Goal: Task Accomplishment & Management: Use online tool/utility

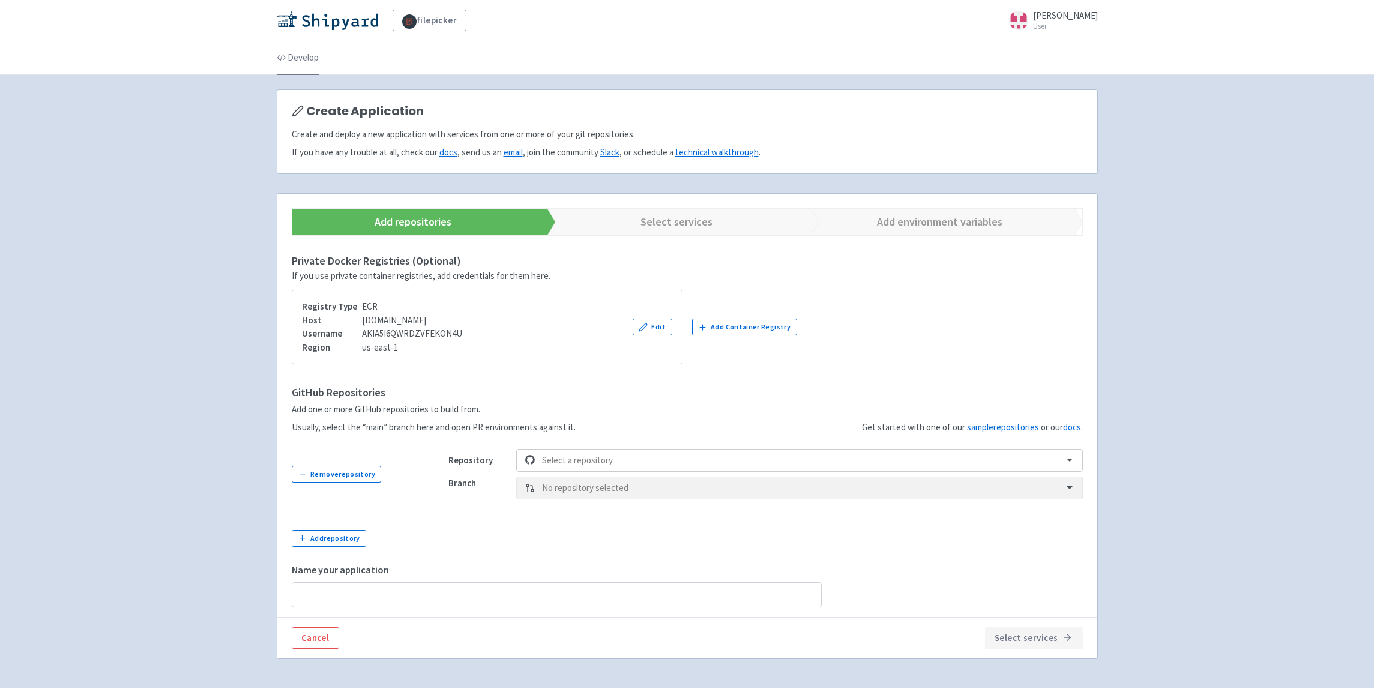
click at [306, 58] on link "Develop" at bounding box center [298, 58] width 42 height 34
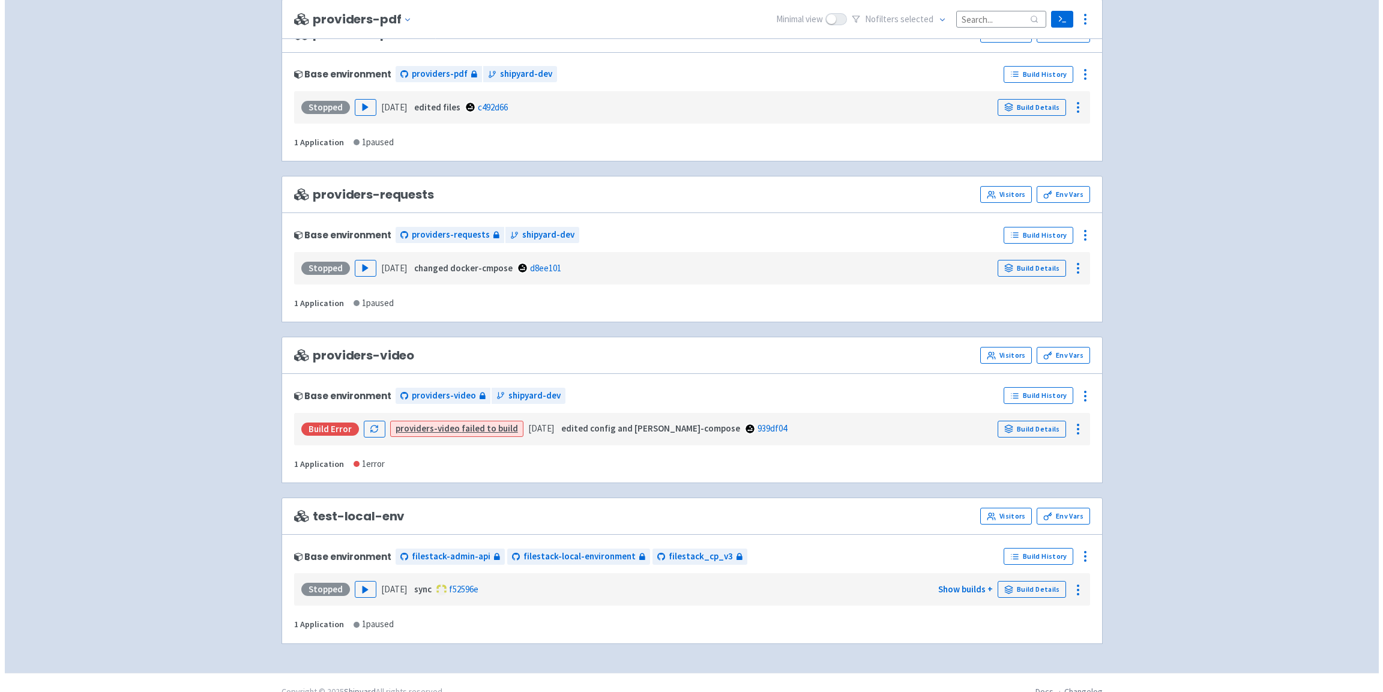
scroll to position [2708, 0]
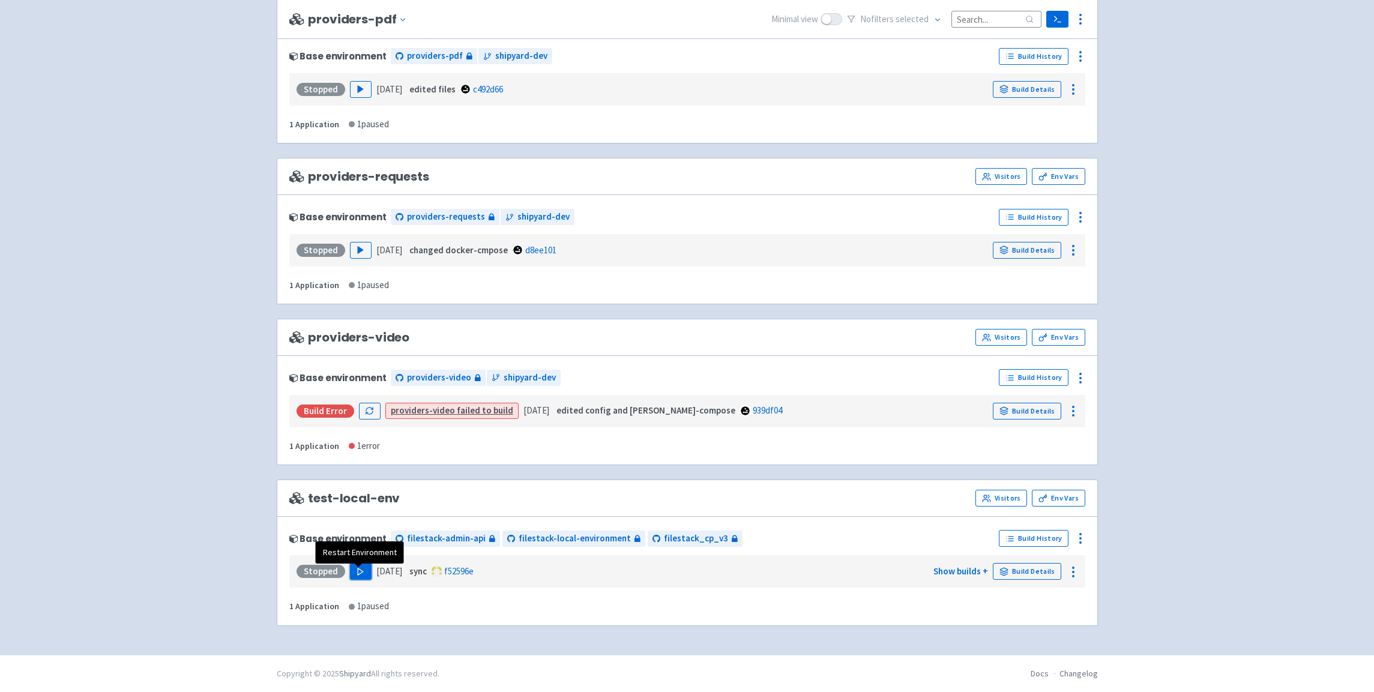
click at [358, 571] on polygon "button" at bounding box center [360, 572] width 5 height 7
click at [1085, 372] on icon at bounding box center [1081, 378] width 14 height 14
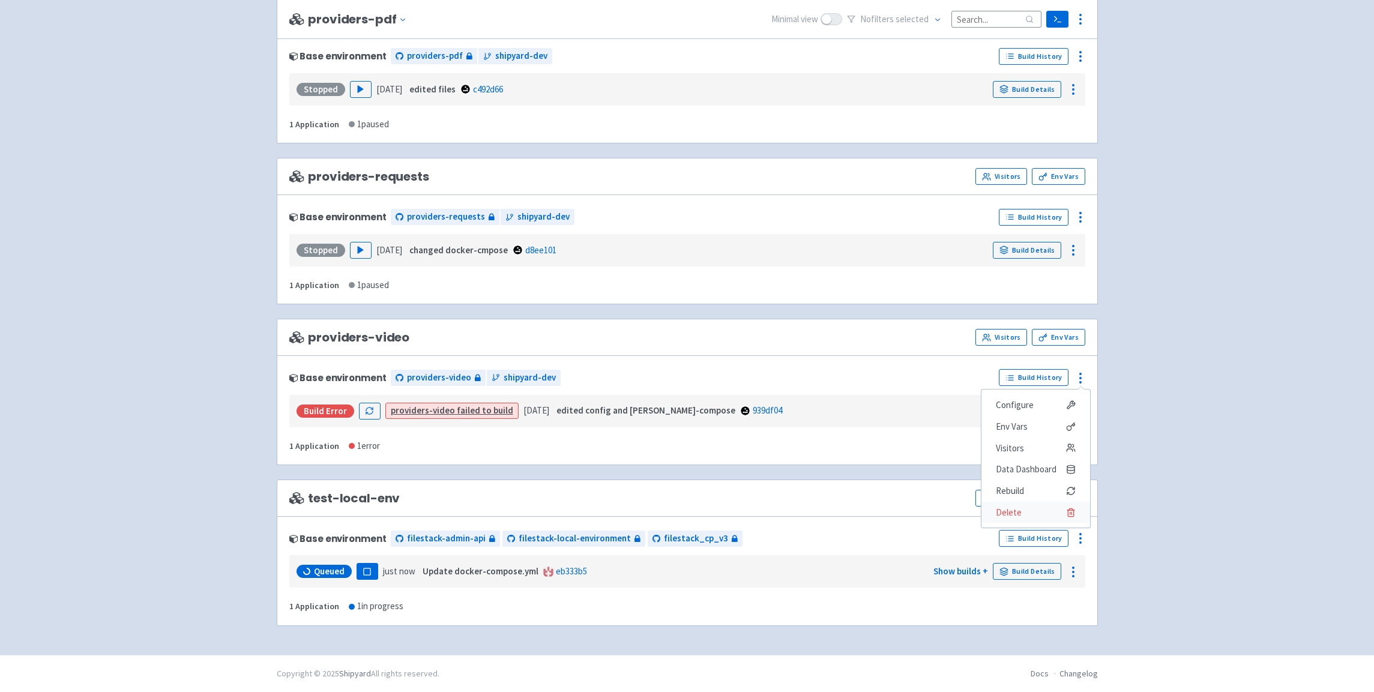
click at [1041, 519] on span "Delete" at bounding box center [1036, 512] width 80 height 17
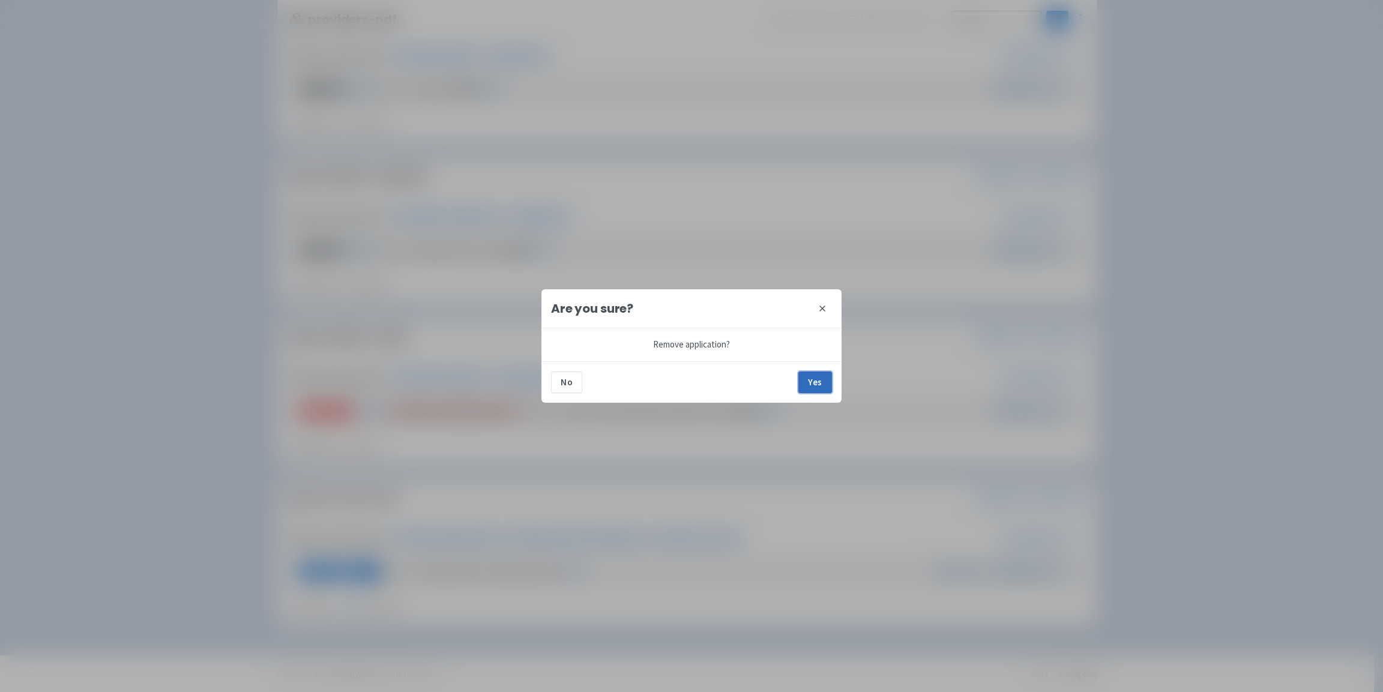
click at [825, 375] on button "Yes" at bounding box center [816, 383] width 34 height 22
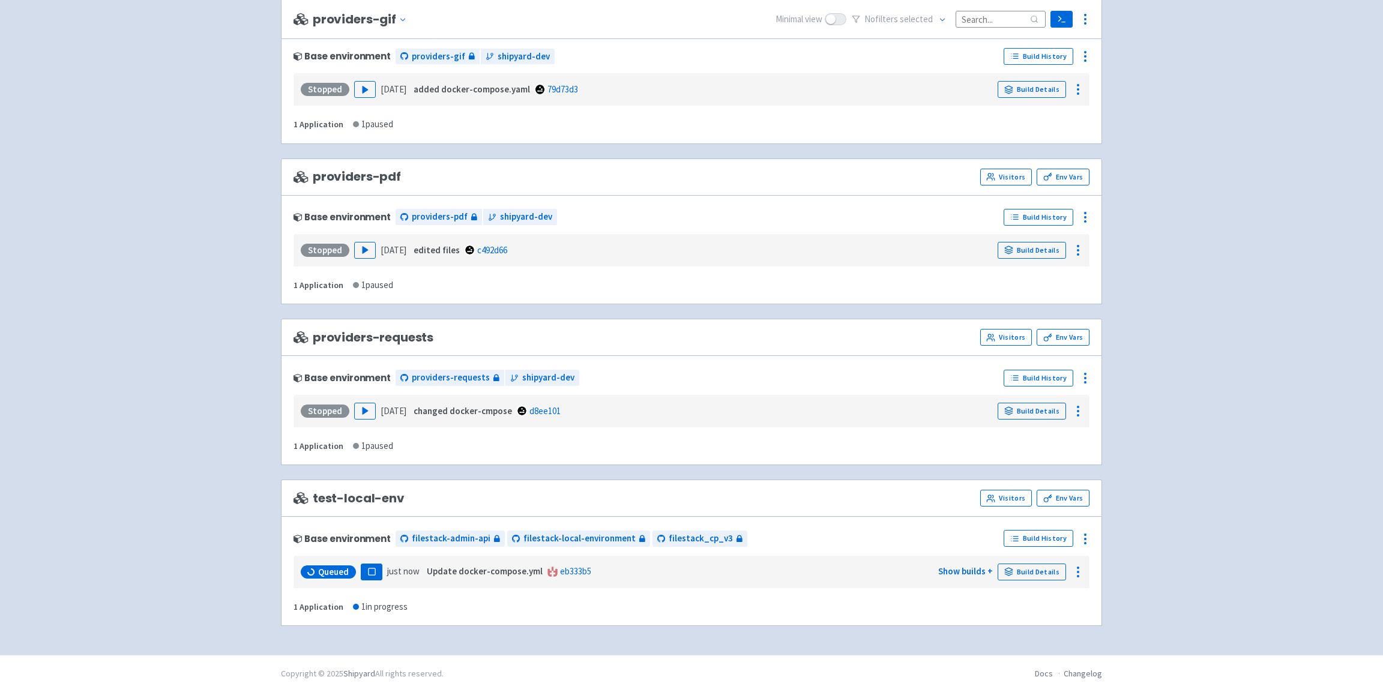
scroll to position [2547, 0]
click at [1085, 376] on icon at bounding box center [1081, 378] width 14 height 14
click at [1019, 508] on span "Delete" at bounding box center [1009, 512] width 26 height 17
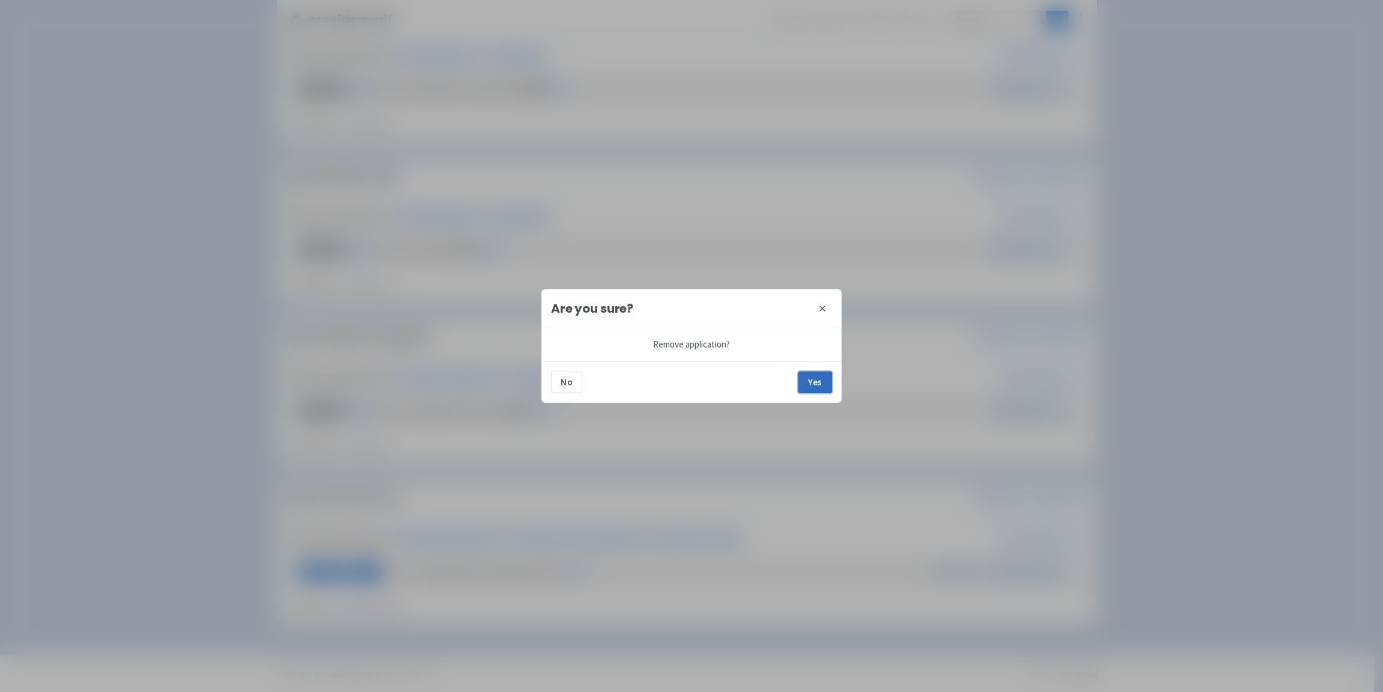
click at [818, 381] on button "Yes" at bounding box center [816, 383] width 34 height 22
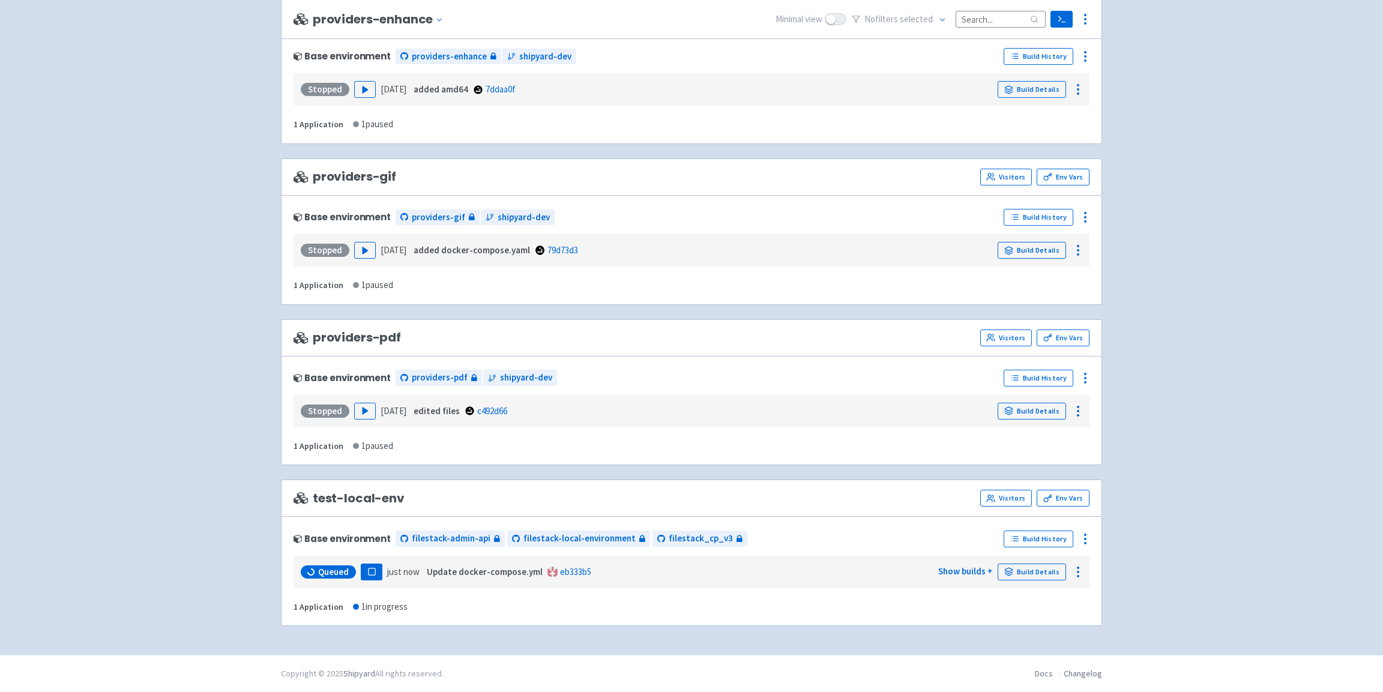
scroll to position [2385, 0]
click at [1087, 374] on icon at bounding box center [1081, 378] width 14 height 14
click at [1003, 512] on span "Delete" at bounding box center [1009, 512] width 26 height 17
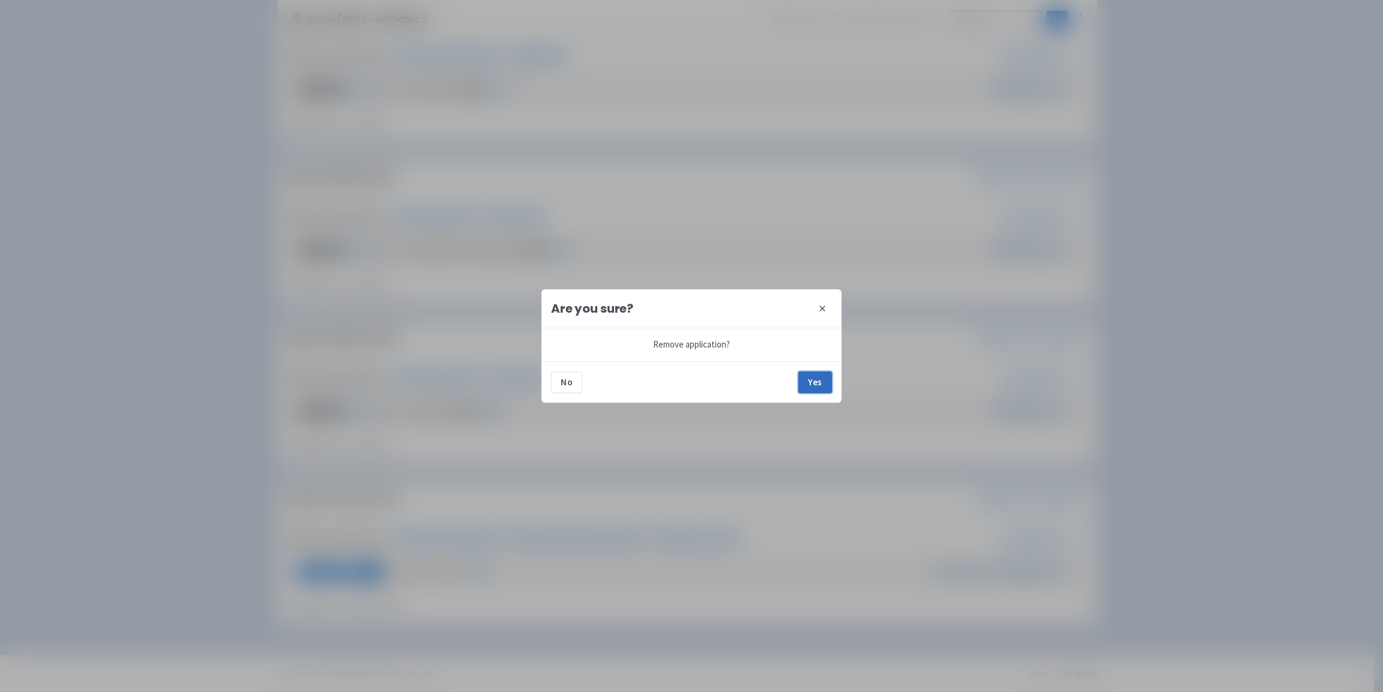
click at [814, 378] on button "Yes" at bounding box center [816, 383] width 34 height 22
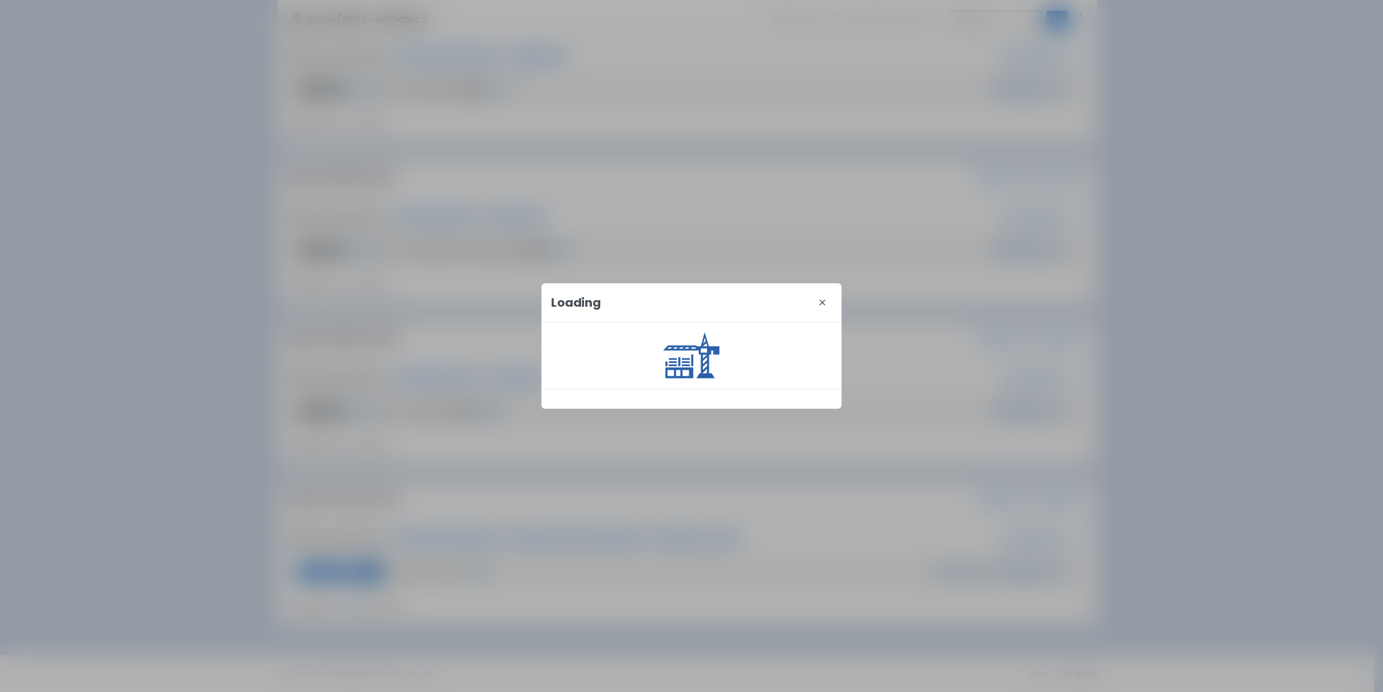
scroll to position [2224, 0]
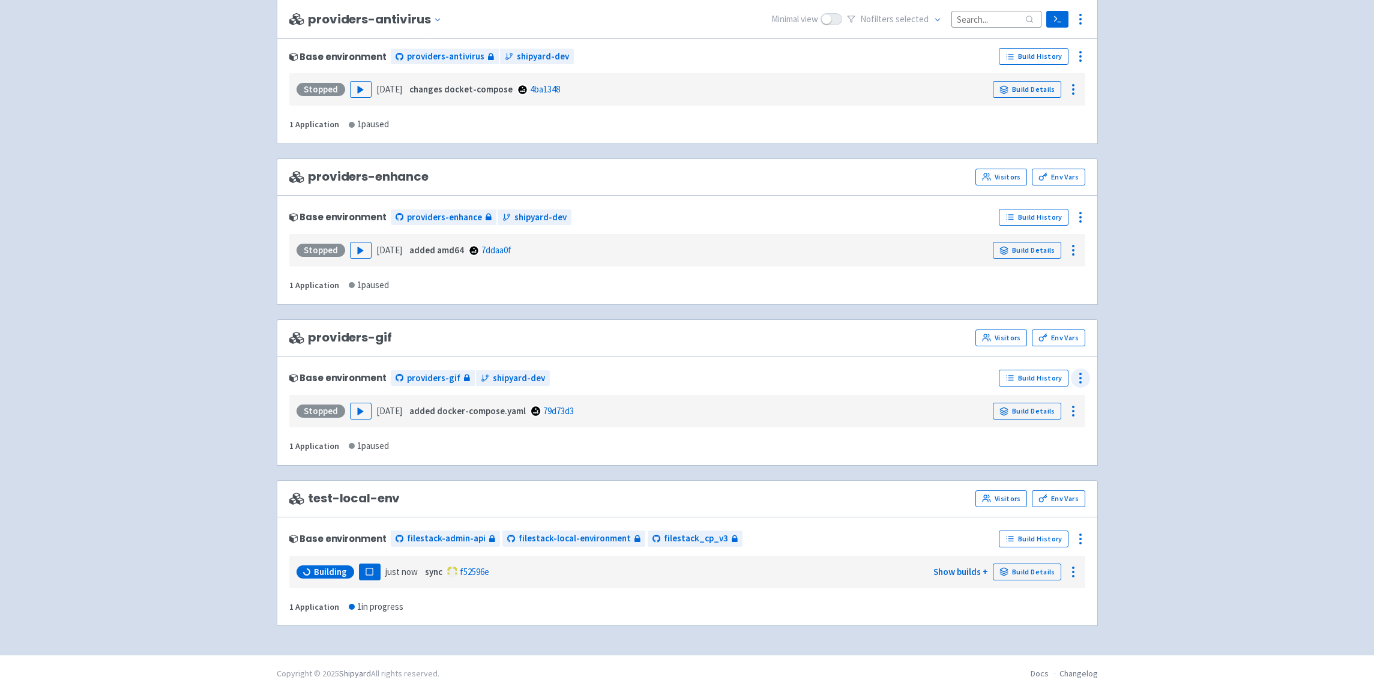
click at [1083, 376] on icon at bounding box center [1081, 378] width 14 height 14
click at [1017, 508] on span "Delete" at bounding box center [1009, 512] width 26 height 17
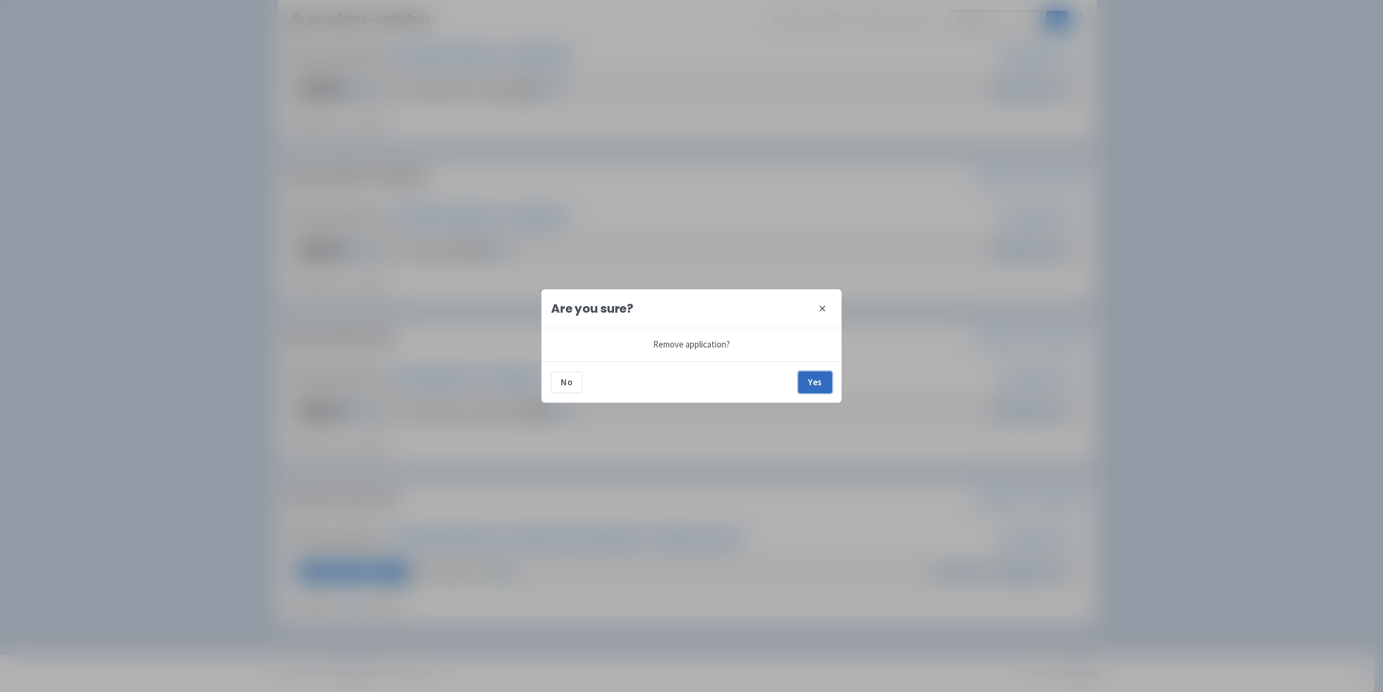
click at [824, 379] on button "Yes" at bounding box center [816, 383] width 34 height 22
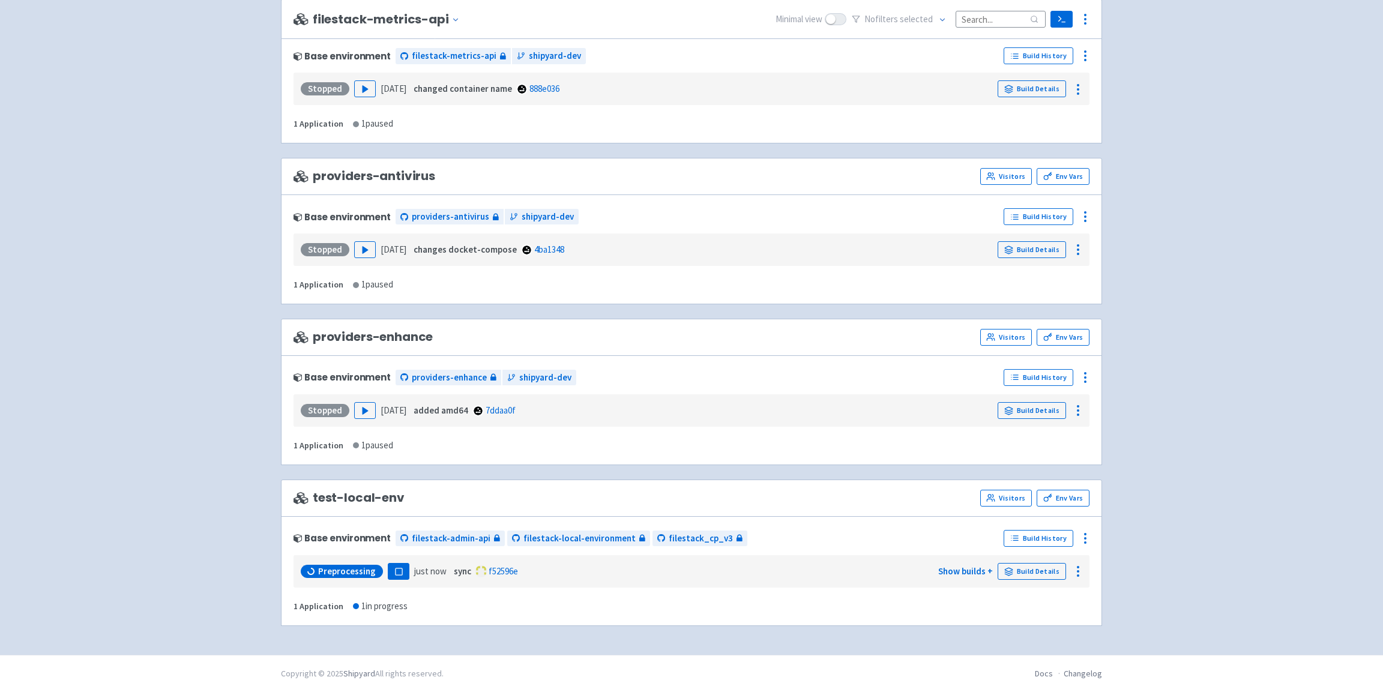
scroll to position [2063, 0]
click at [1082, 369] on div at bounding box center [1080, 377] width 19 height 19
click at [1030, 512] on span "Delete" at bounding box center [1036, 512] width 80 height 17
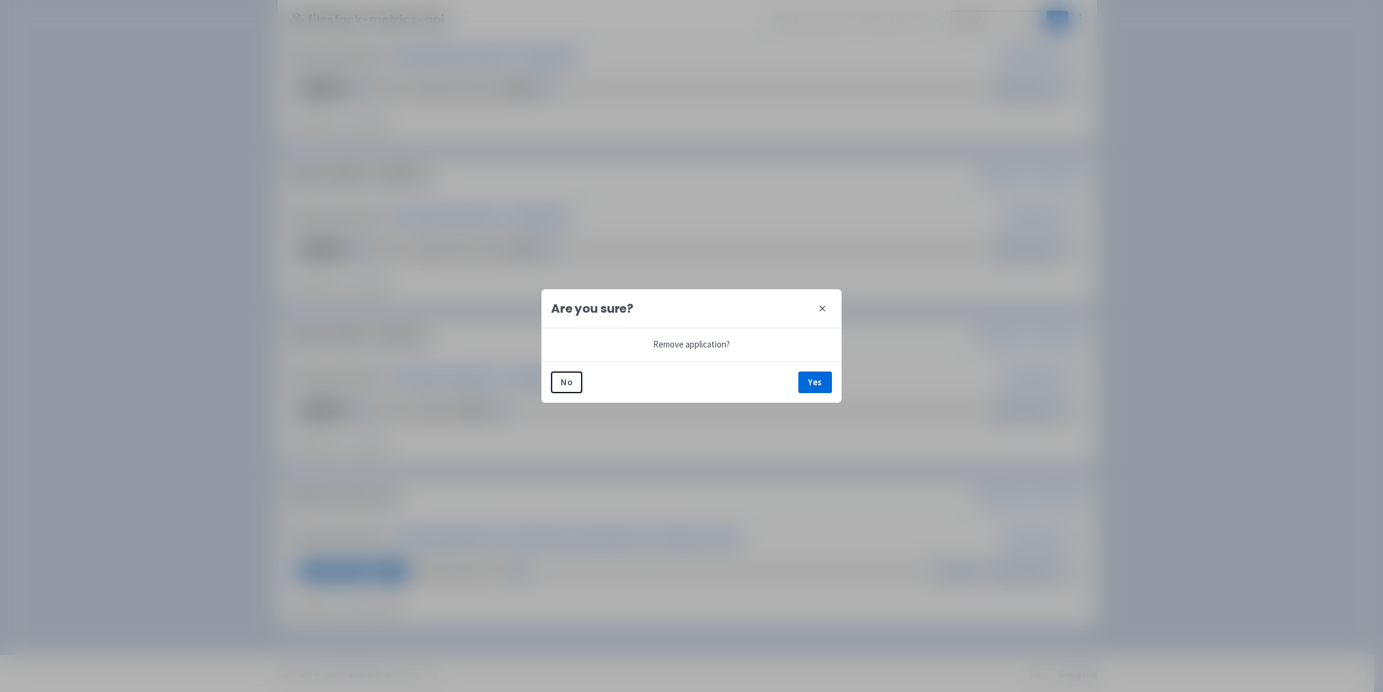
click at [797, 382] on div "No Yes" at bounding box center [692, 381] width 300 height 41
click at [814, 383] on button "Yes" at bounding box center [816, 383] width 34 height 22
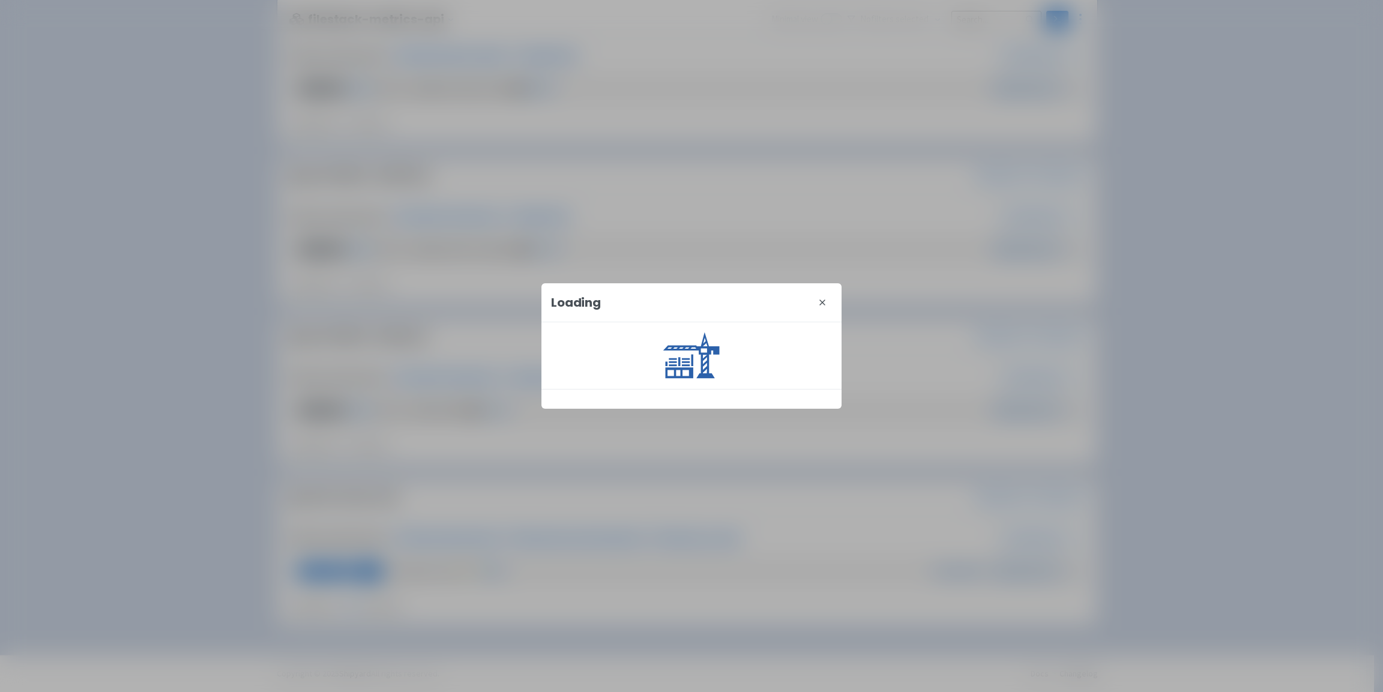
scroll to position [1902, 0]
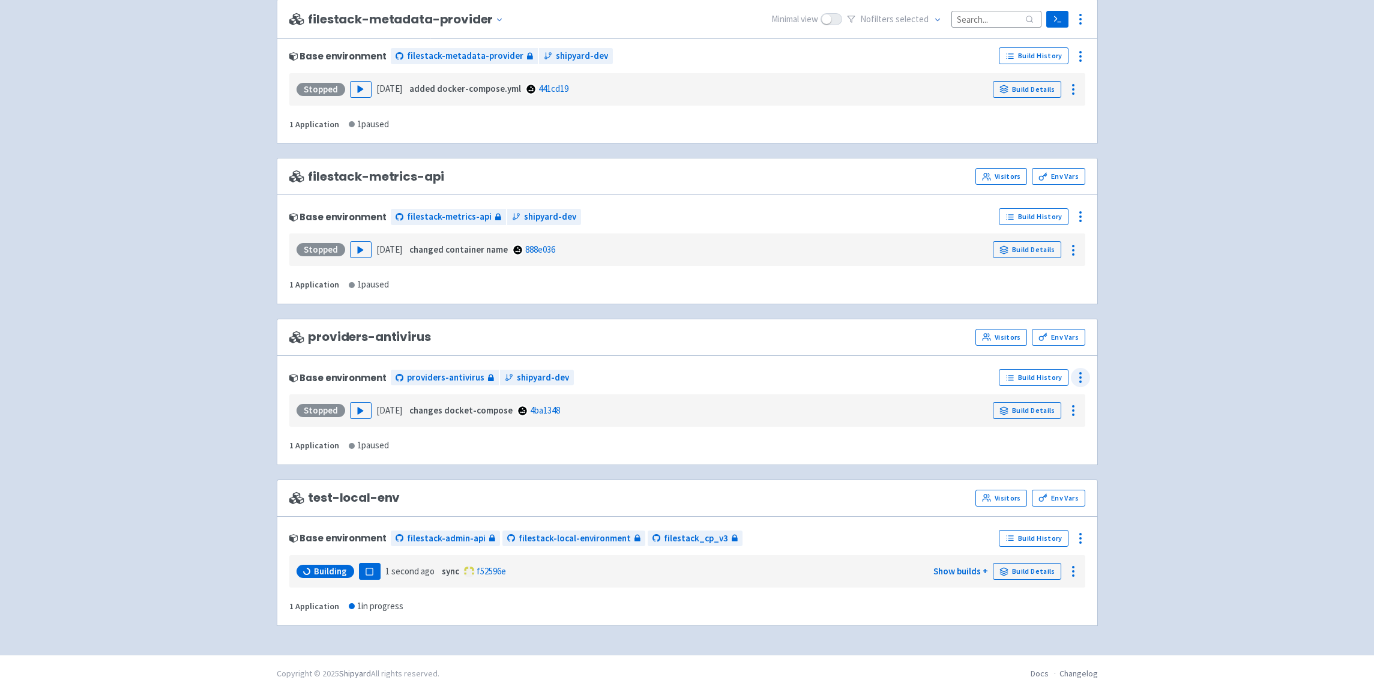
click at [1079, 375] on icon at bounding box center [1081, 377] width 14 height 14
click at [1017, 513] on span "Delete" at bounding box center [1009, 512] width 26 height 17
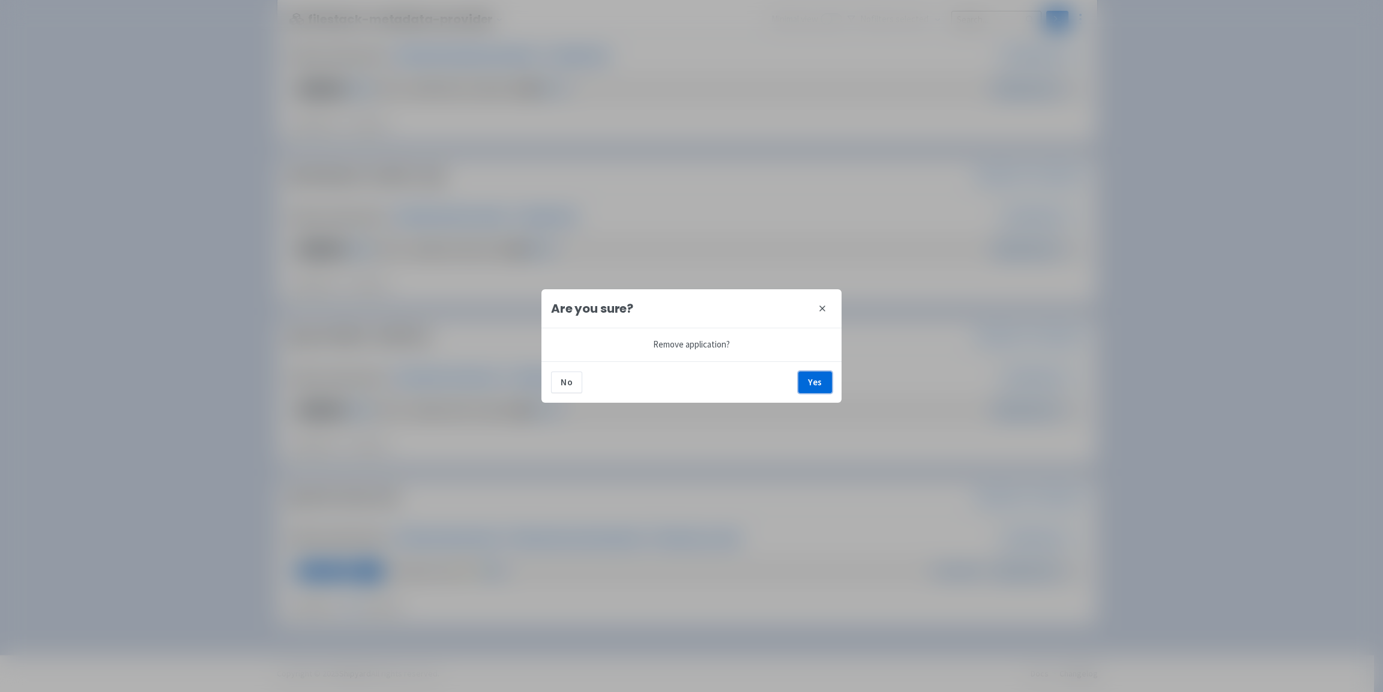
click at [818, 384] on button "Yes" at bounding box center [816, 383] width 34 height 22
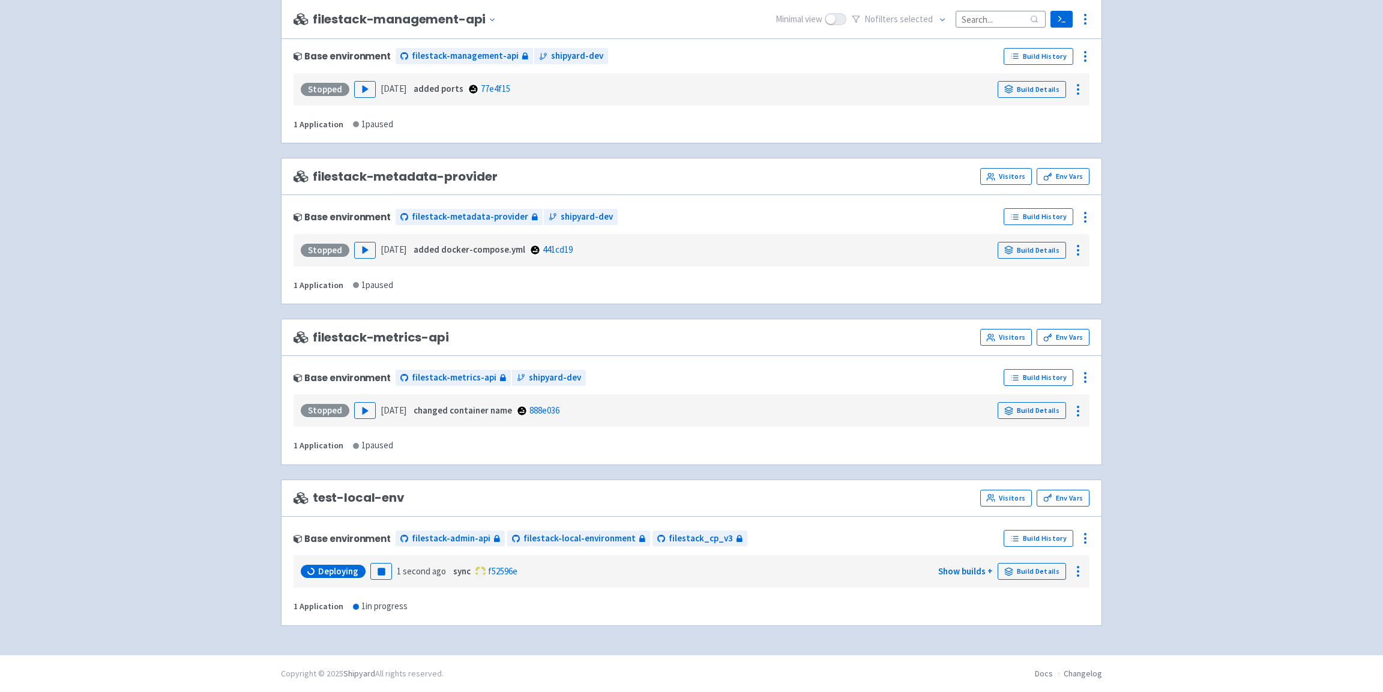
scroll to position [1741, 0]
click at [1080, 375] on icon at bounding box center [1081, 377] width 14 height 14
click at [1022, 505] on span "Delete" at bounding box center [1036, 512] width 80 height 17
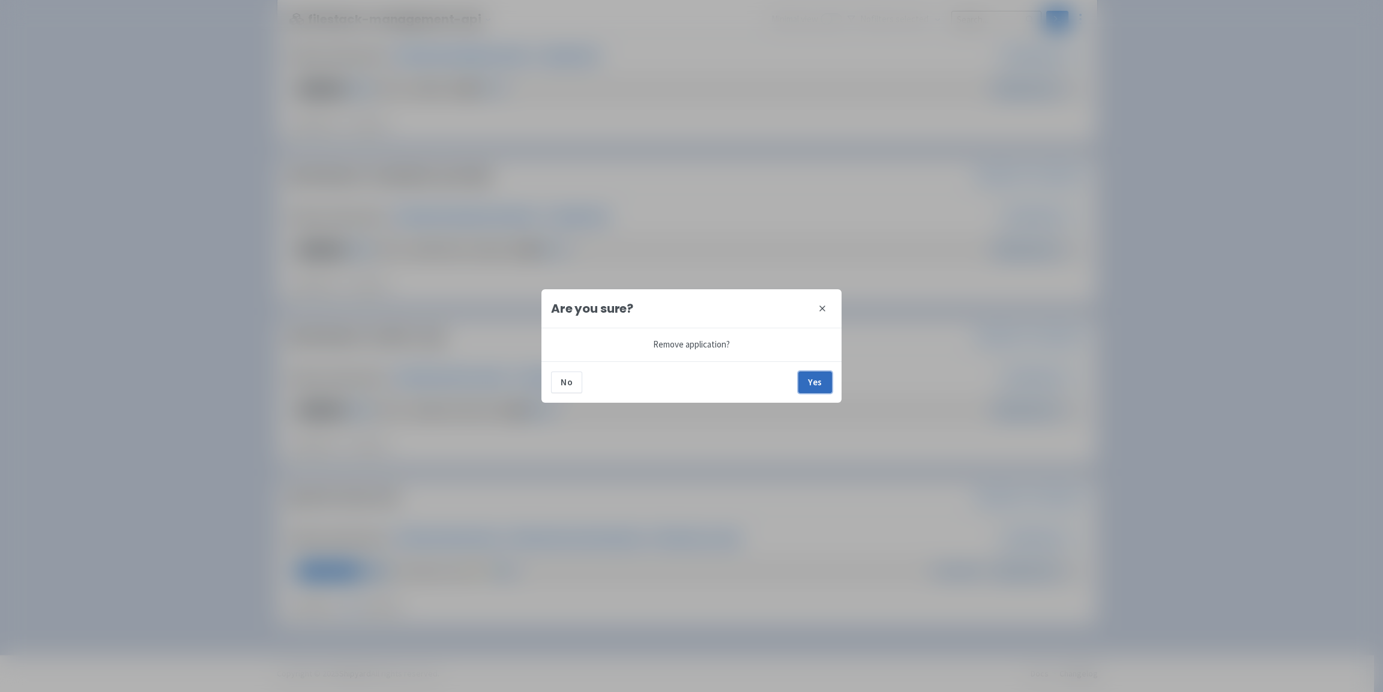
click at [821, 384] on button "Yes" at bounding box center [816, 383] width 34 height 22
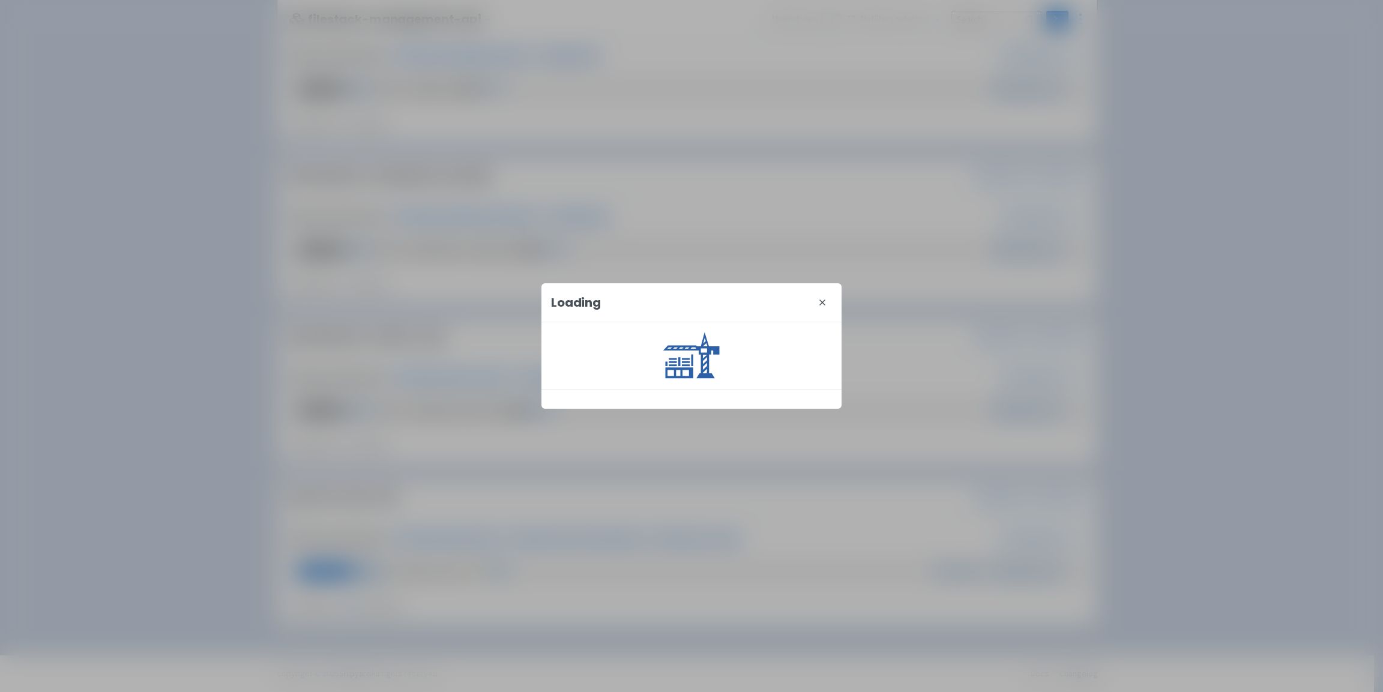
scroll to position [1580, 0]
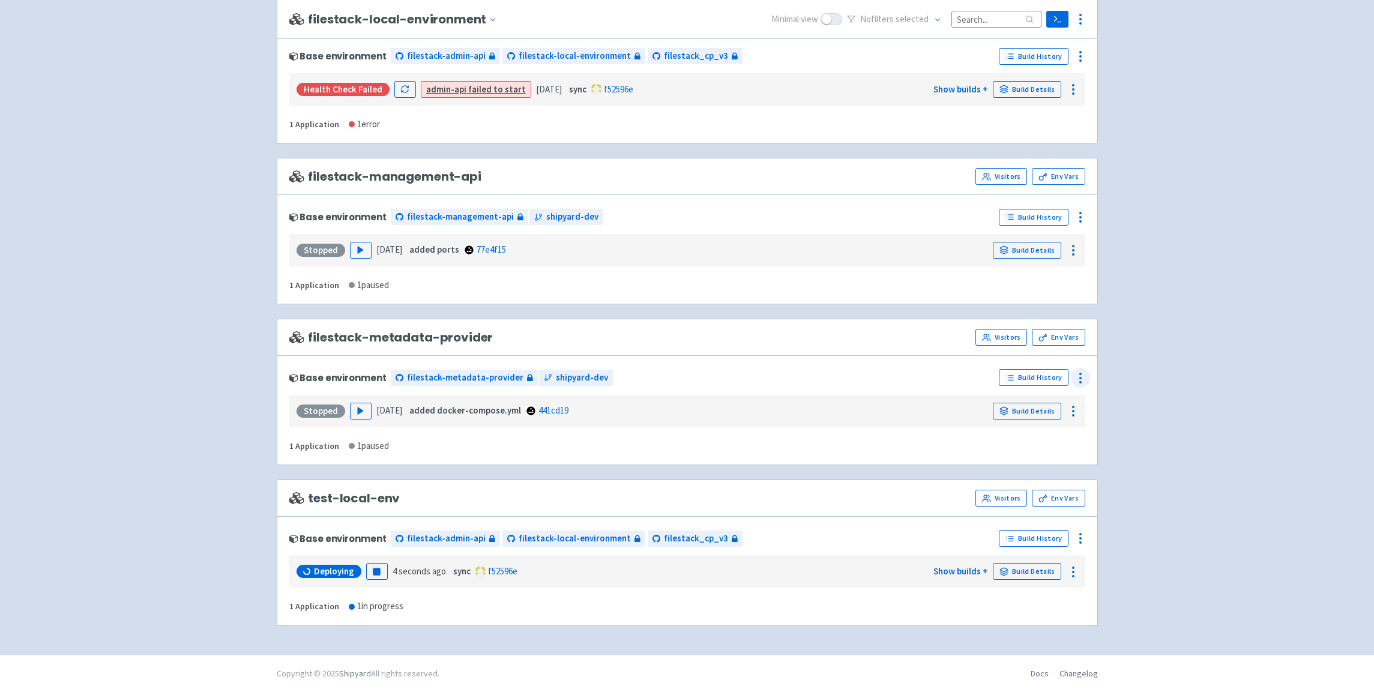
click at [1081, 373] on circle at bounding box center [1080, 373] width 1 height 1
click at [1009, 512] on span "Delete" at bounding box center [1009, 512] width 26 height 17
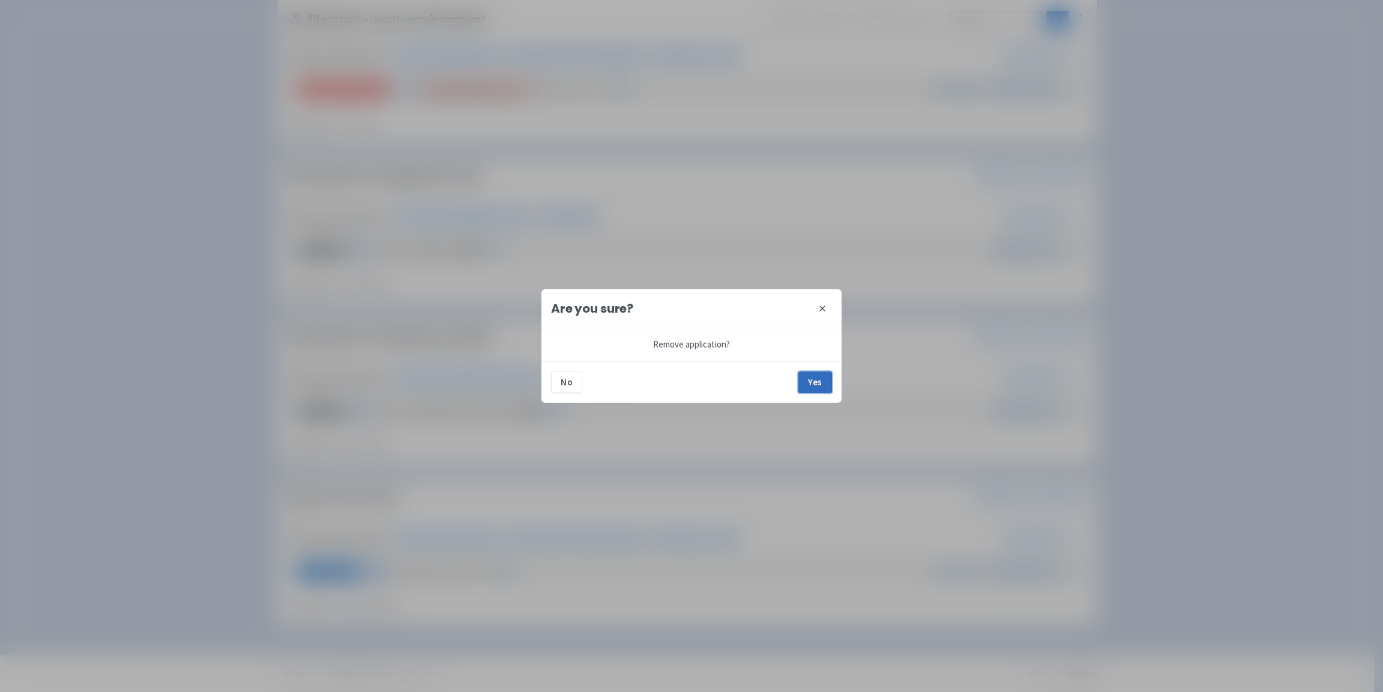
click at [818, 386] on button "Yes" at bounding box center [816, 383] width 34 height 22
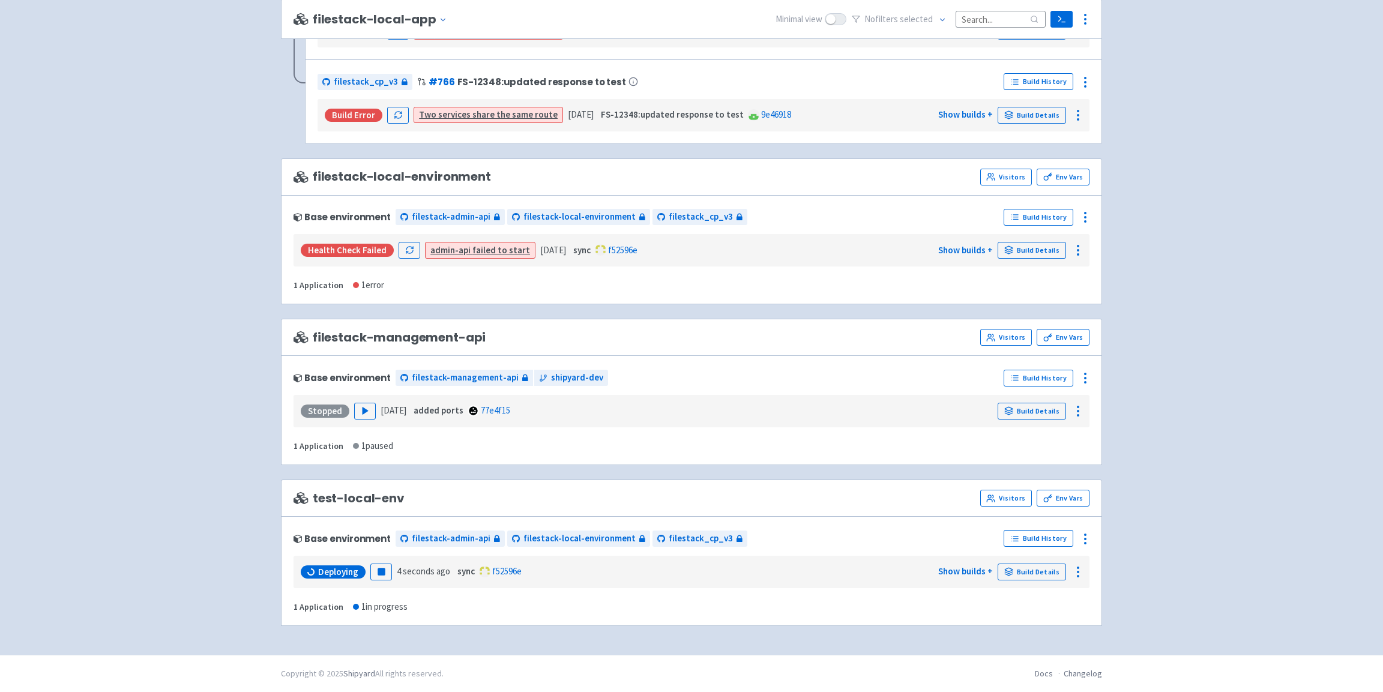
scroll to position [1419, 0]
click at [1084, 378] on icon at bounding box center [1081, 378] width 14 height 14
click at [1009, 506] on span "Delete" at bounding box center [1009, 512] width 26 height 17
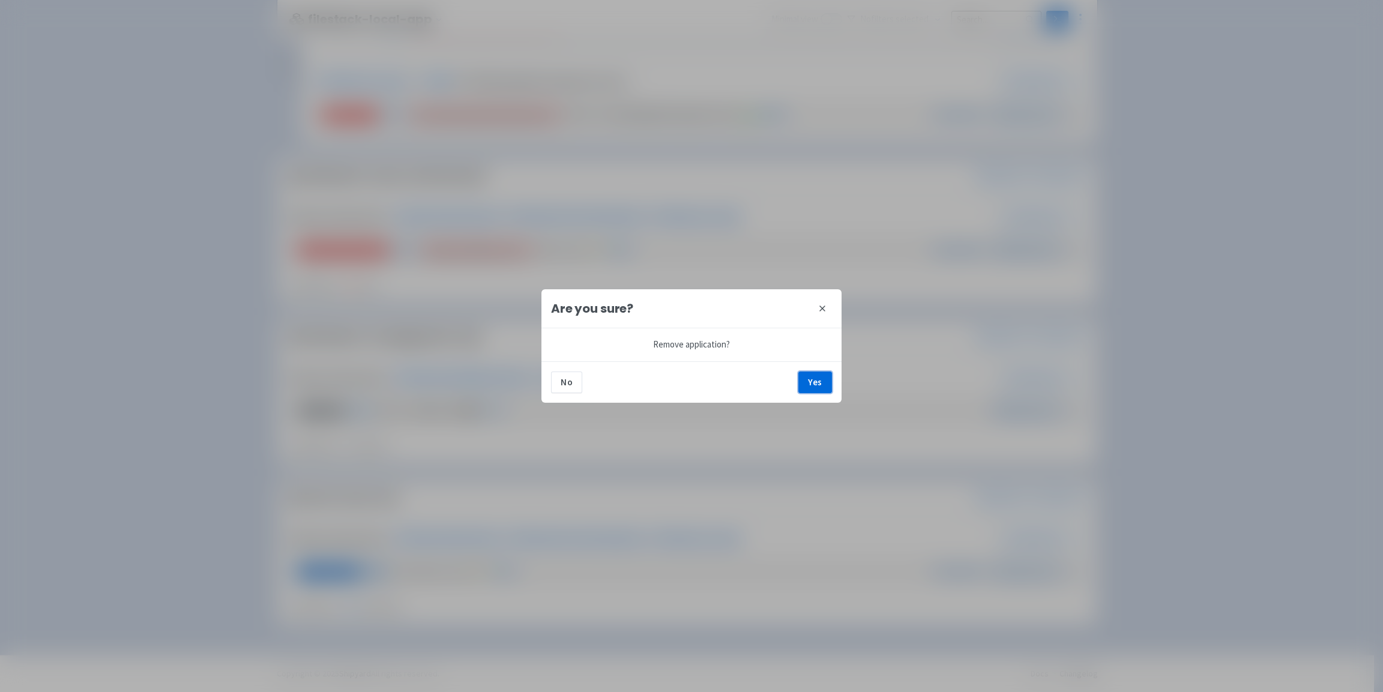
click at [811, 373] on button "Yes" at bounding box center [816, 383] width 34 height 22
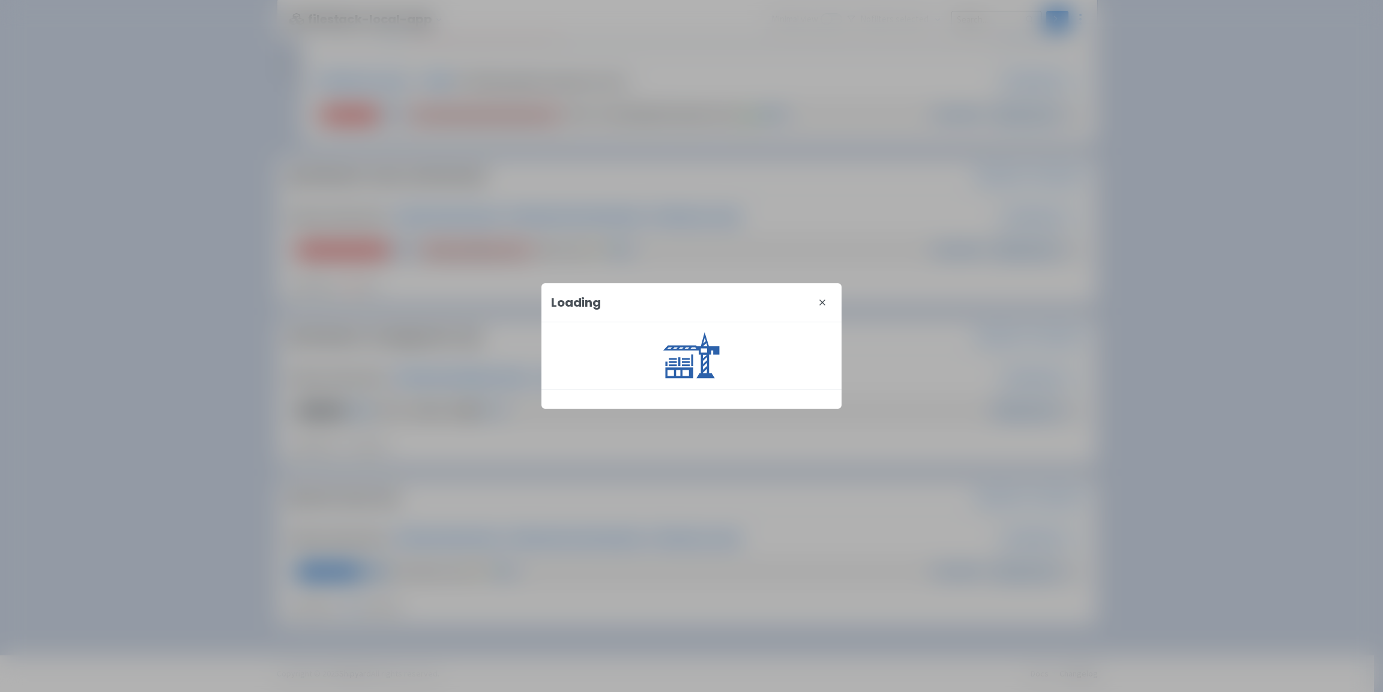
scroll to position [1258, 0]
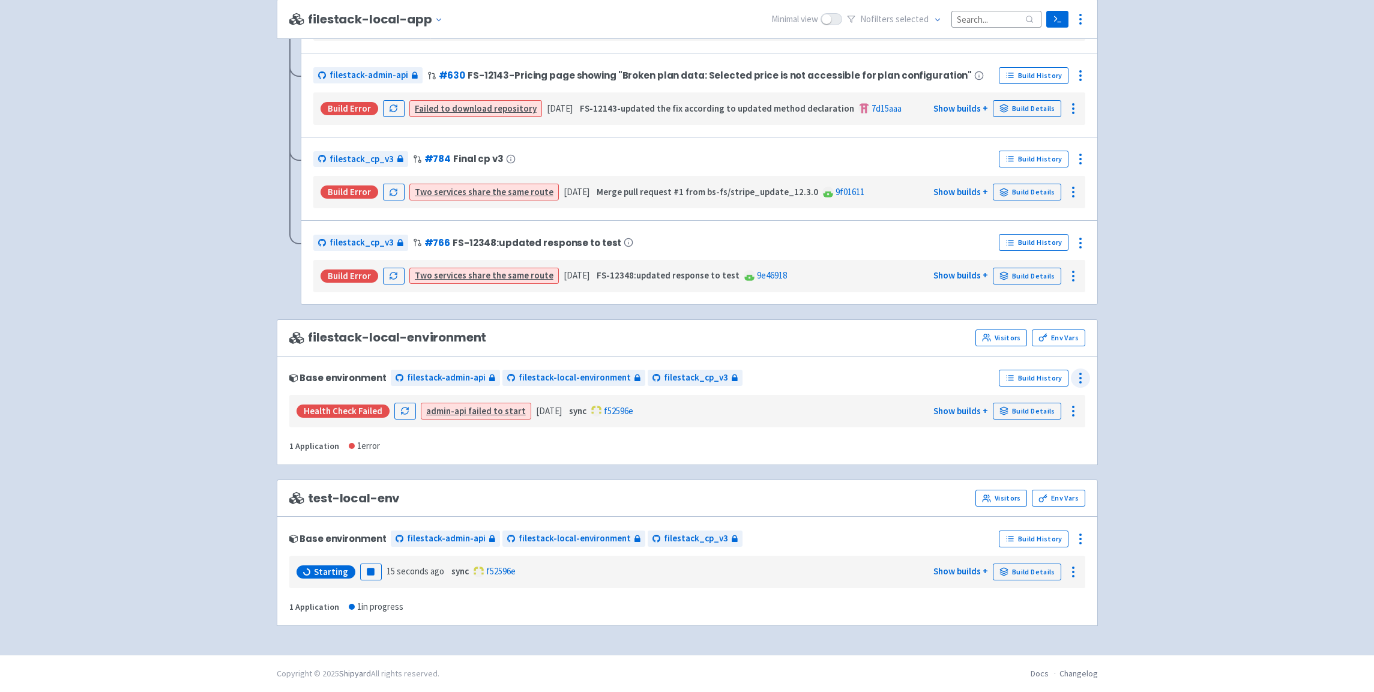
click at [1080, 376] on icon at bounding box center [1081, 378] width 14 height 14
click at [1020, 508] on span "Delete" at bounding box center [1009, 512] width 26 height 17
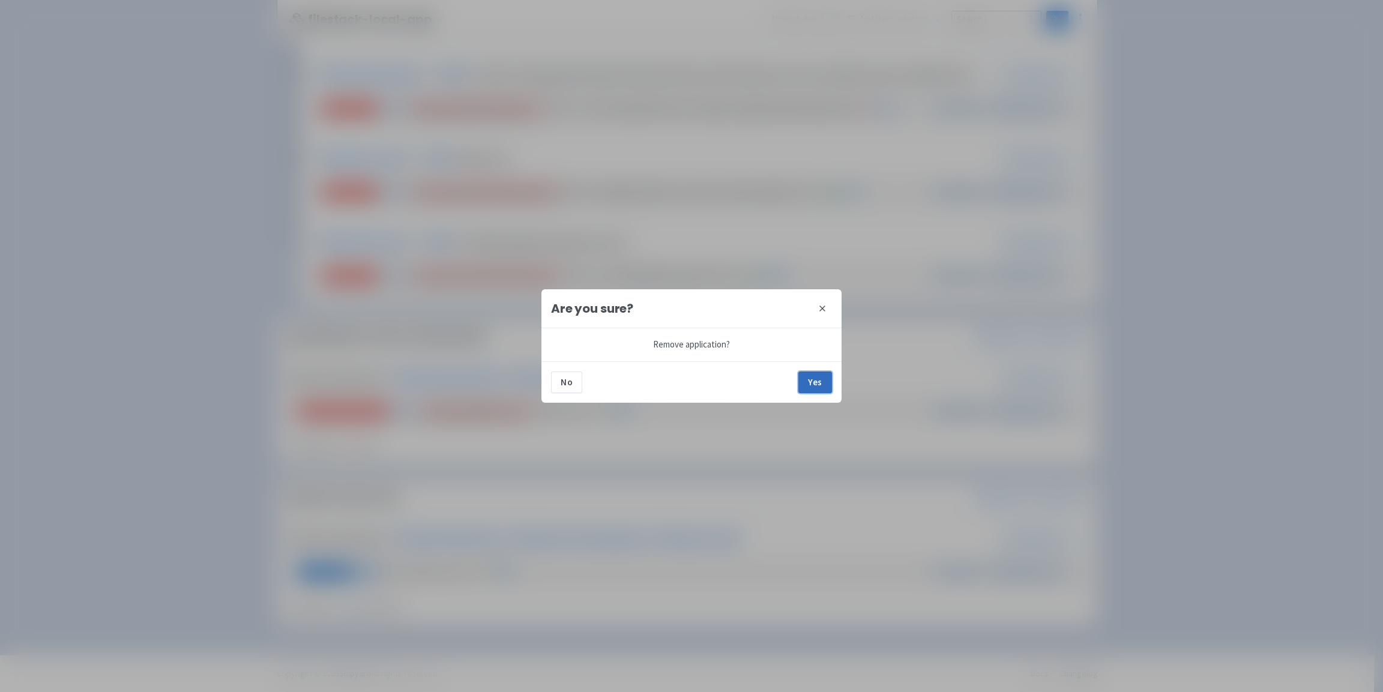
click at [826, 381] on button "Yes" at bounding box center [816, 383] width 34 height 22
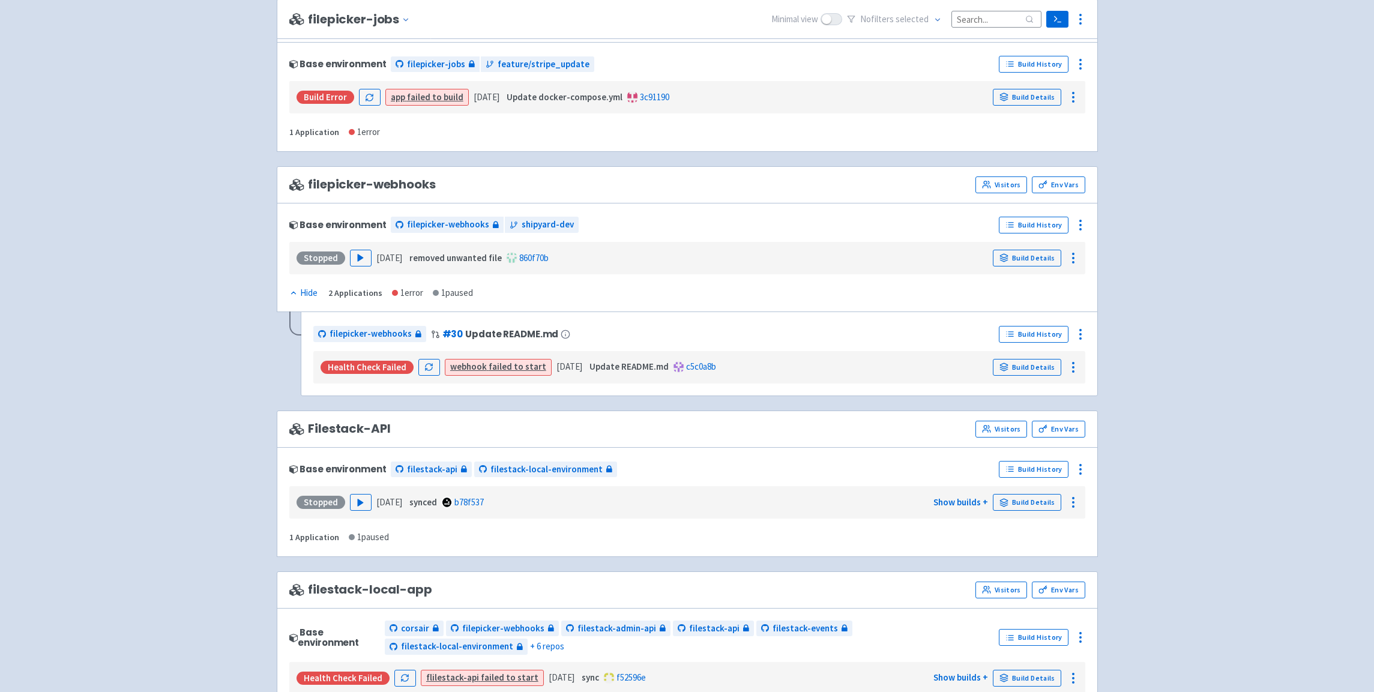
scroll to position [495, 0]
click at [363, 503] on icon "button" at bounding box center [360, 501] width 9 height 9
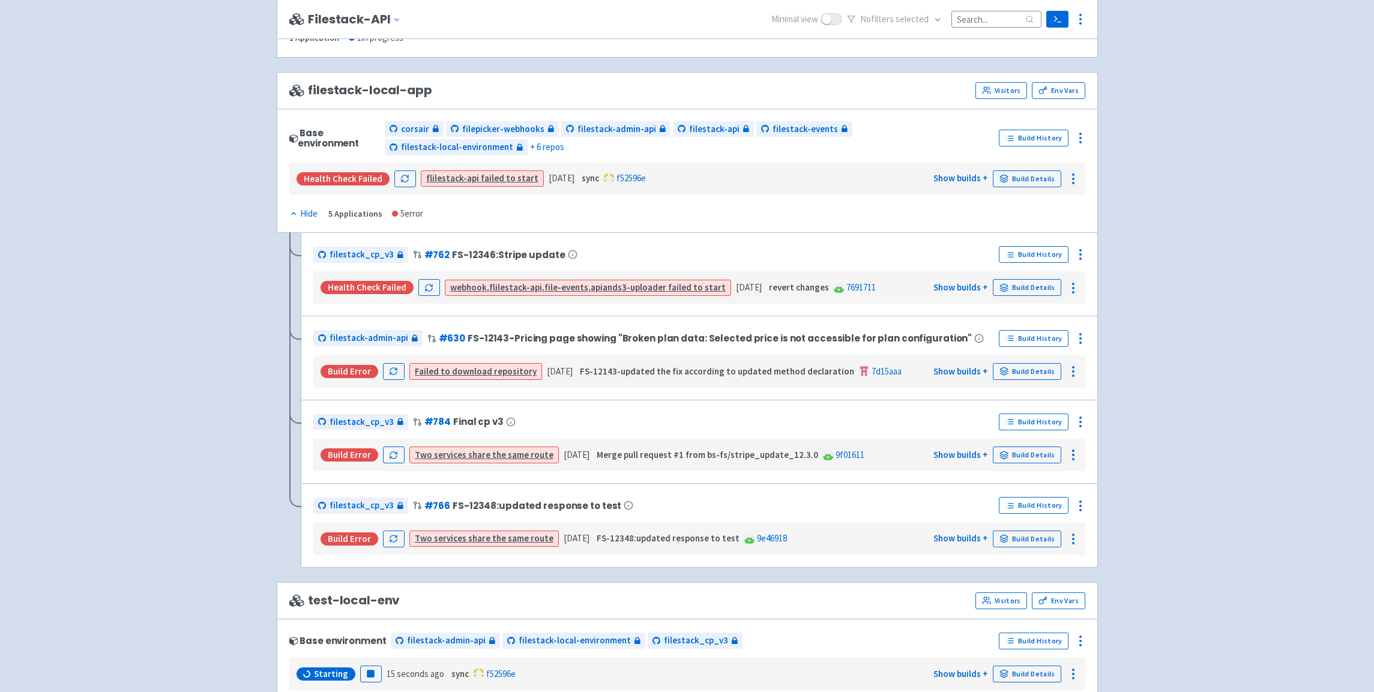
scroll to position [968, 0]
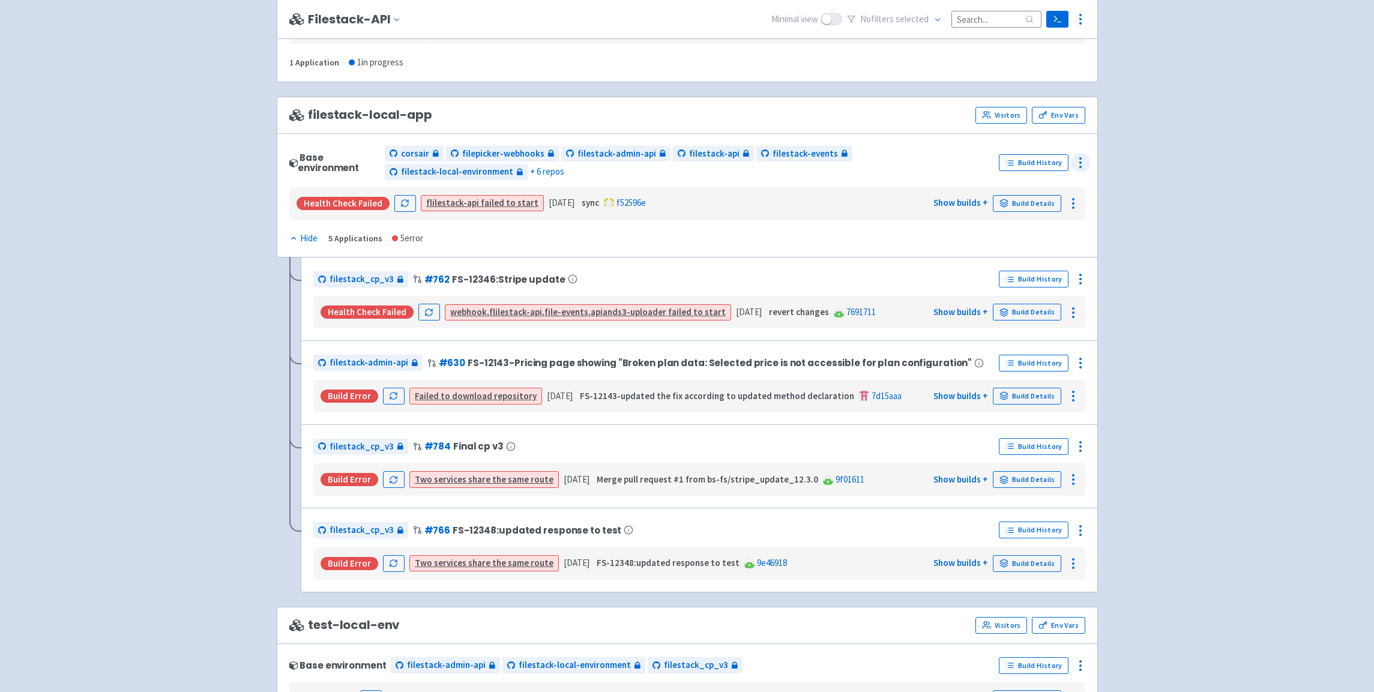
click at [1083, 169] on icon at bounding box center [1081, 163] width 14 height 14
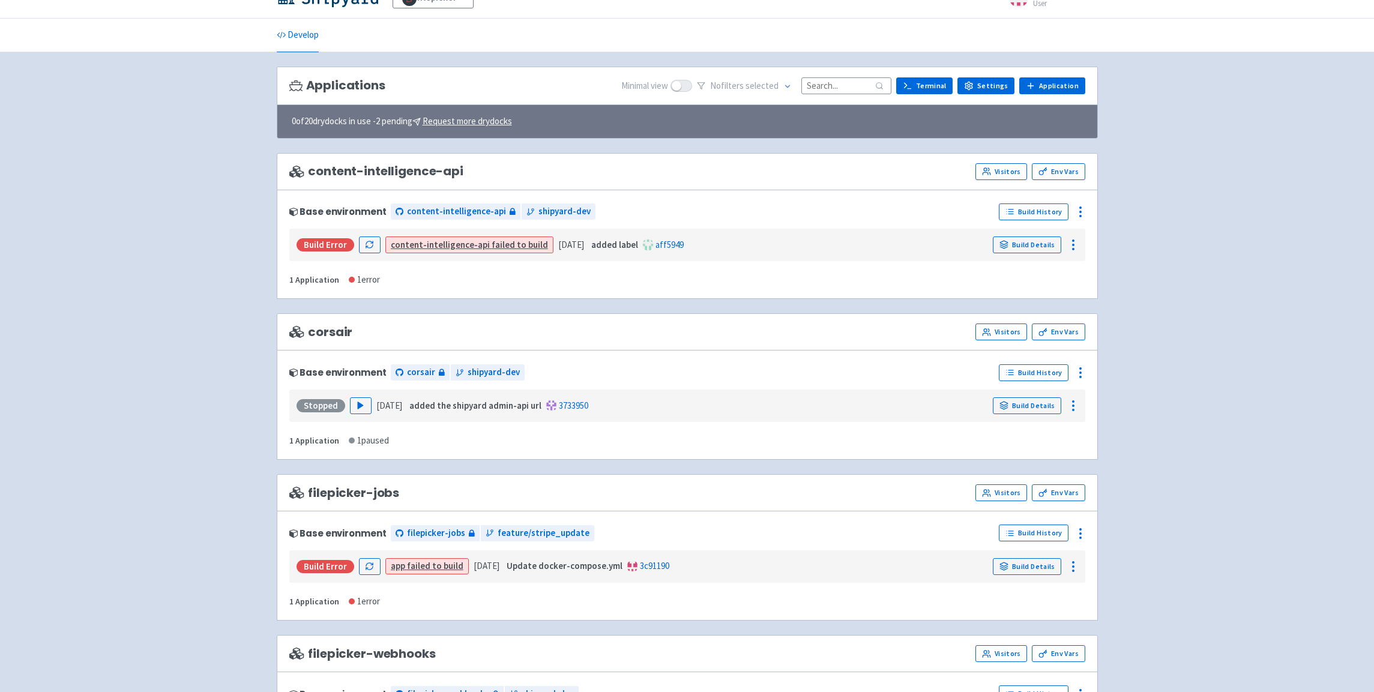
scroll to position [38, 0]
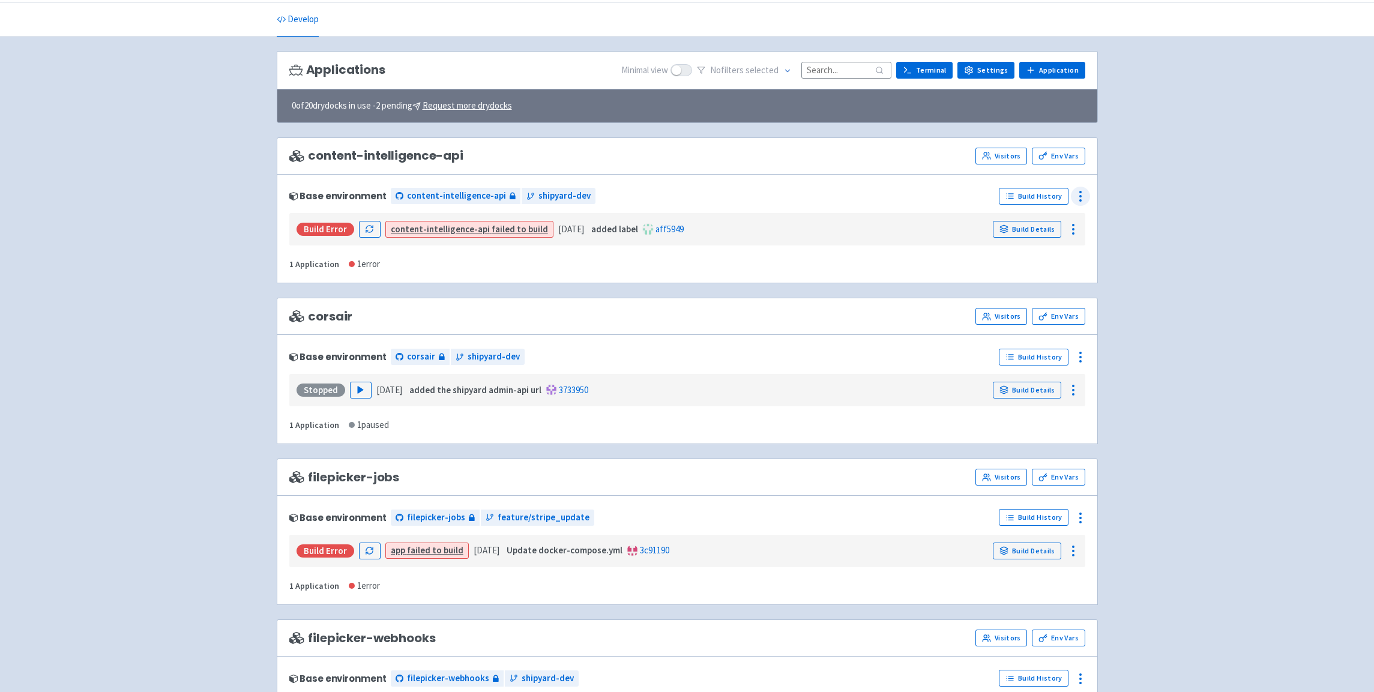
click at [1083, 198] on icon at bounding box center [1081, 196] width 14 height 14
click at [1019, 331] on span "Delete" at bounding box center [1009, 330] width 26 height 17
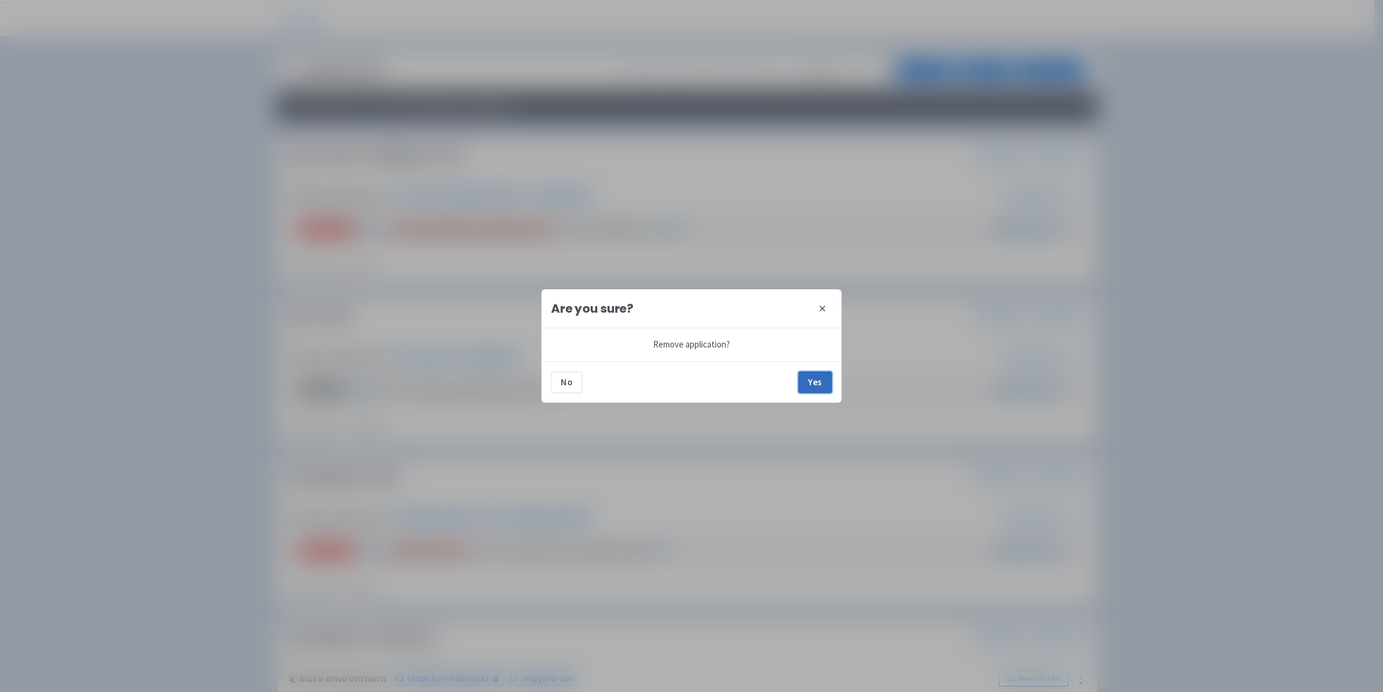
click at [818, 383] on button "Yes" at bounding box center [816, 383] width 34 height 22
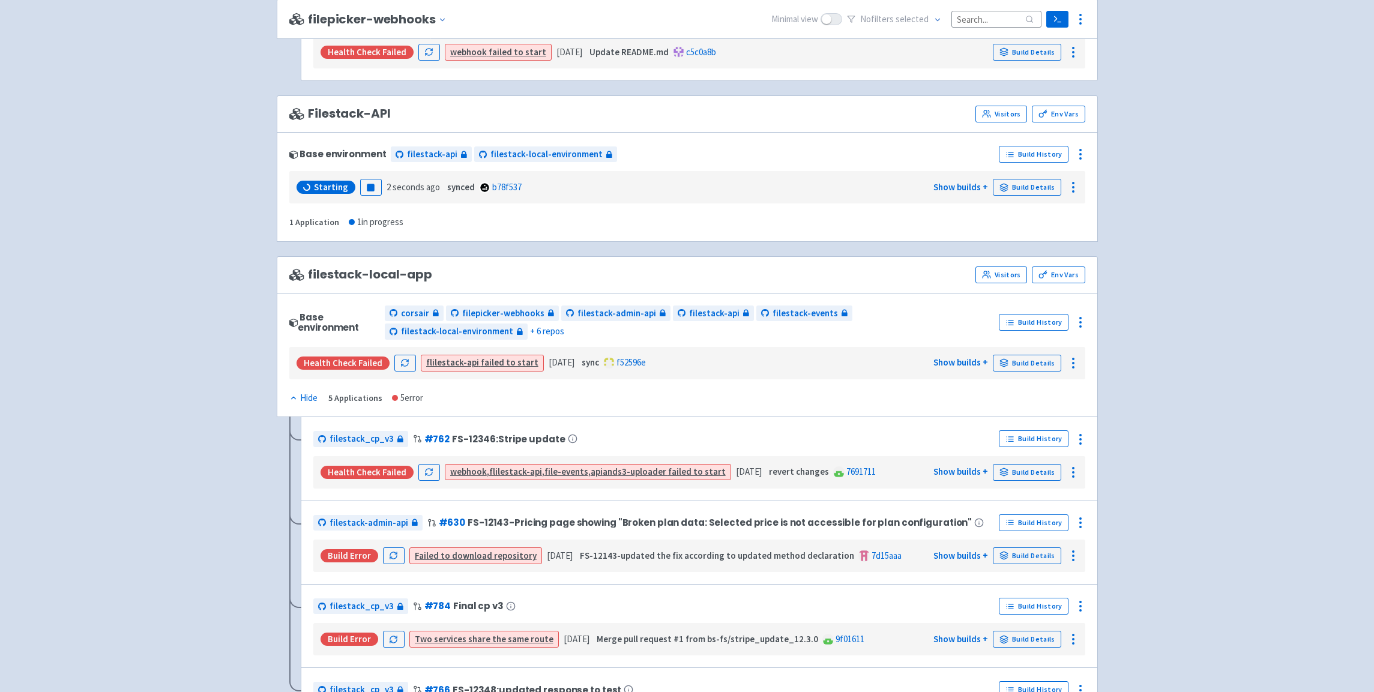
scroll to position [935, 0]
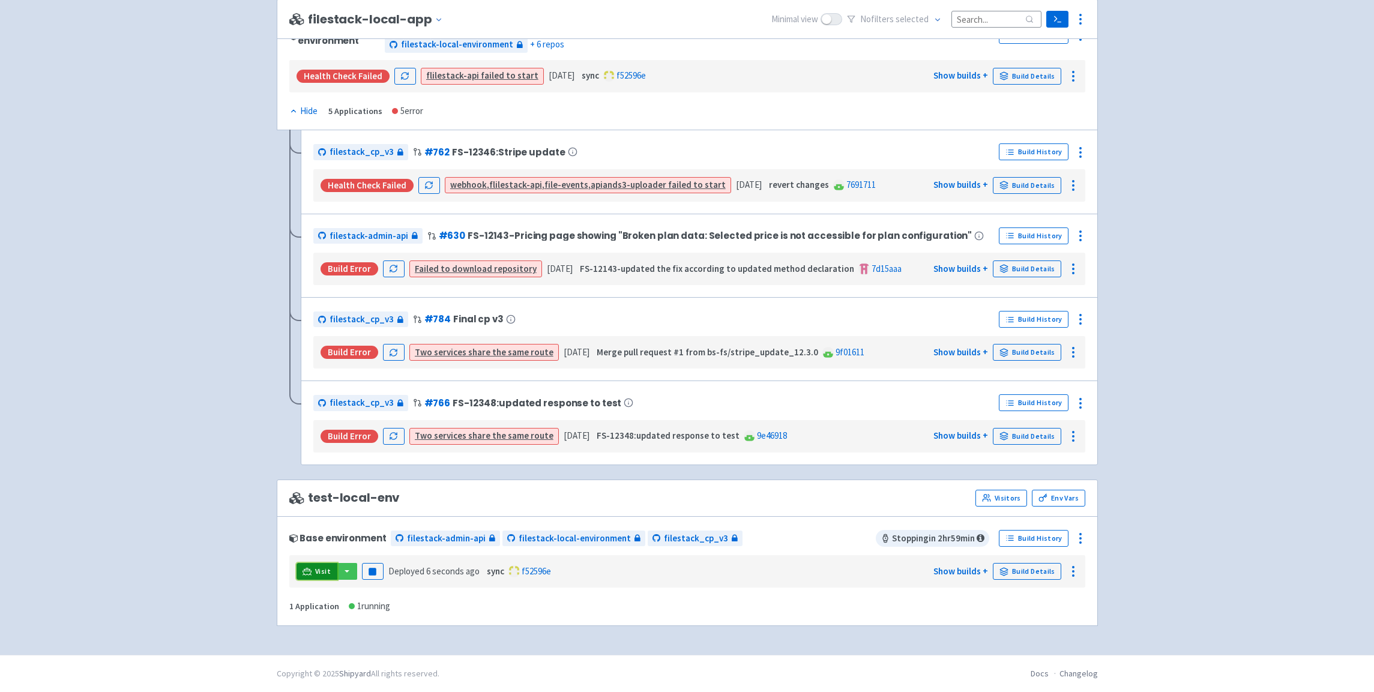
click at [323, 576] on span "Visit" at bounding box center [323, 572] width 16 height 10
click at [345, 574] on button "button" at bounding box center [347, 571] width 20 height 17
click at [363, 600] on link "filestack_cp_v3 (dev-portal)" at bounding box center [422, 596] width 173 height 19
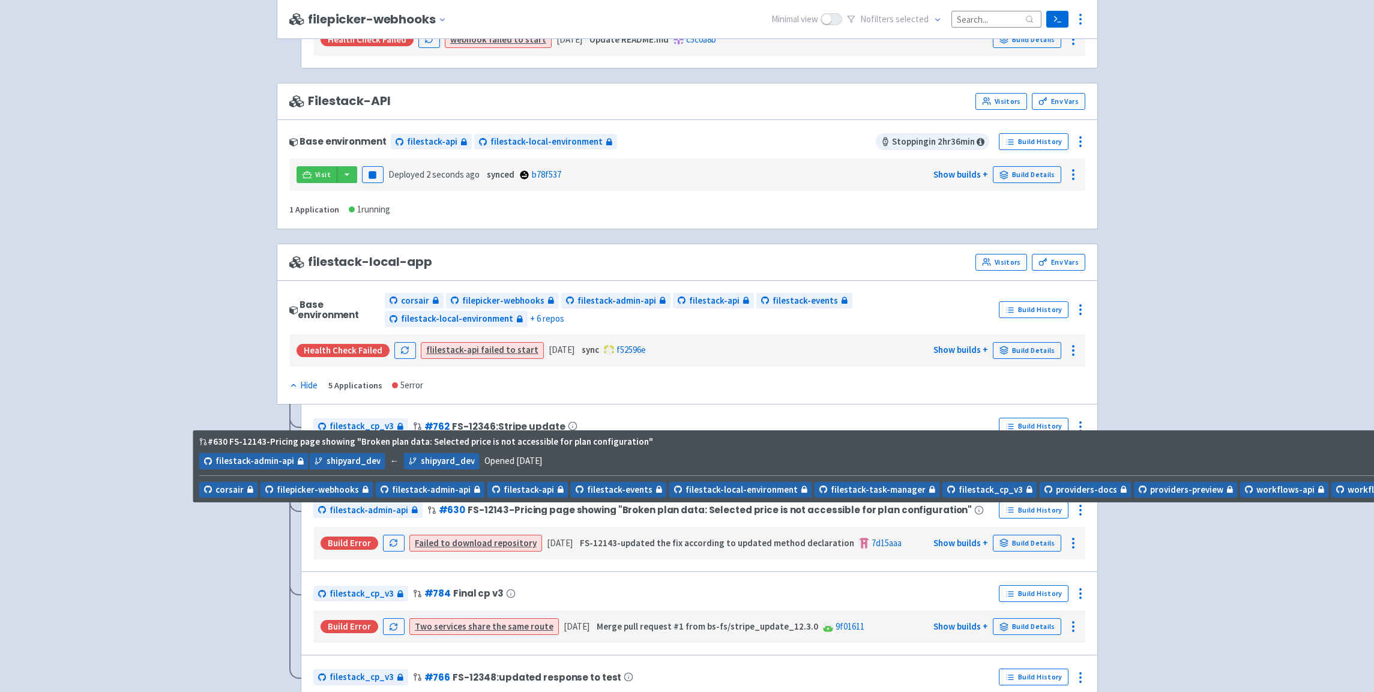
scroll to position [566, 0]
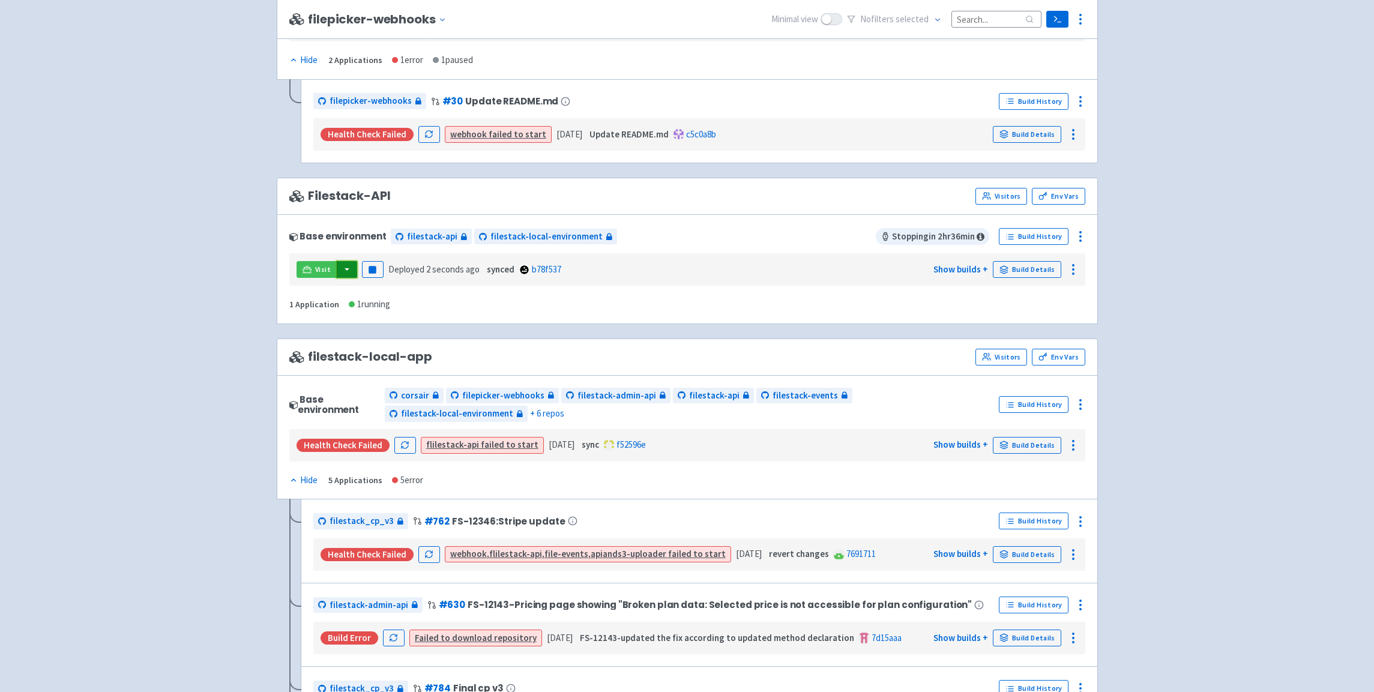
click at [346, 273] on button "button" at bounding box center [347, 269] width 20 height 17
click at [370, 293] on link "filestack-api (flilestack-api)" at bounding box center [422, 294] width 173 height 19
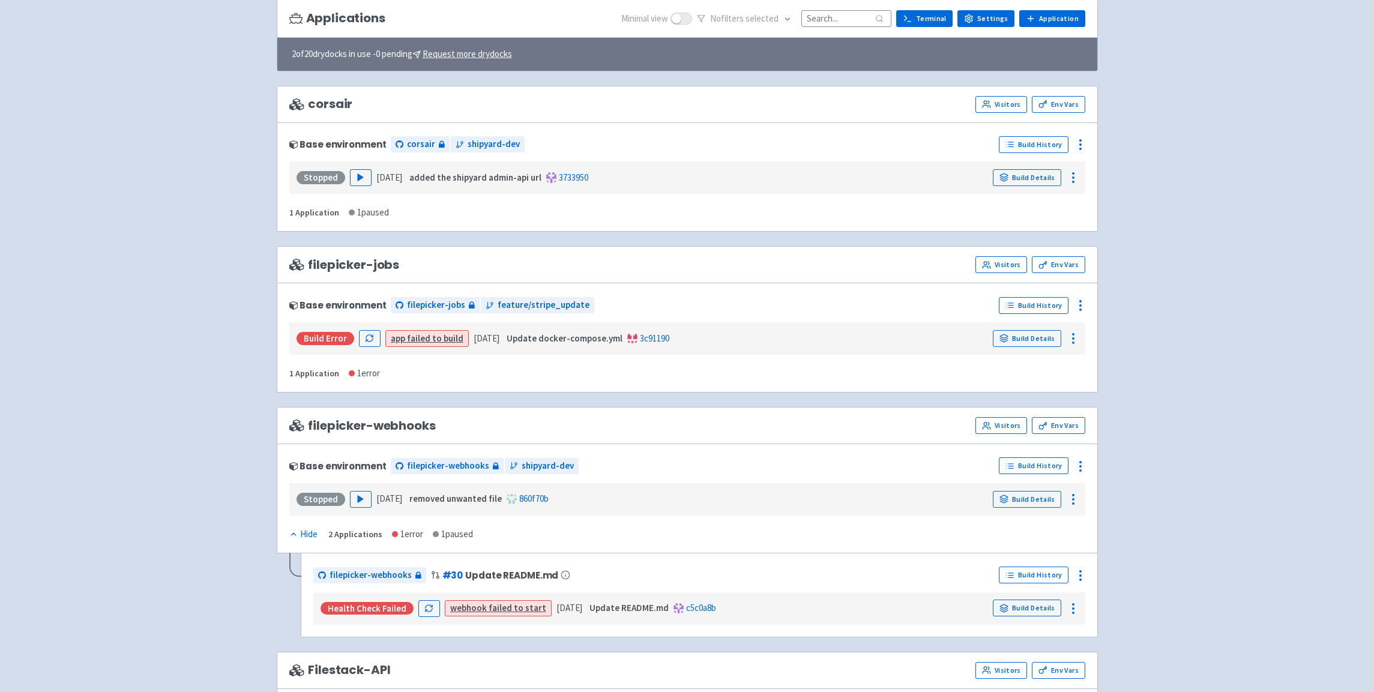
scroll to position [98, 0]
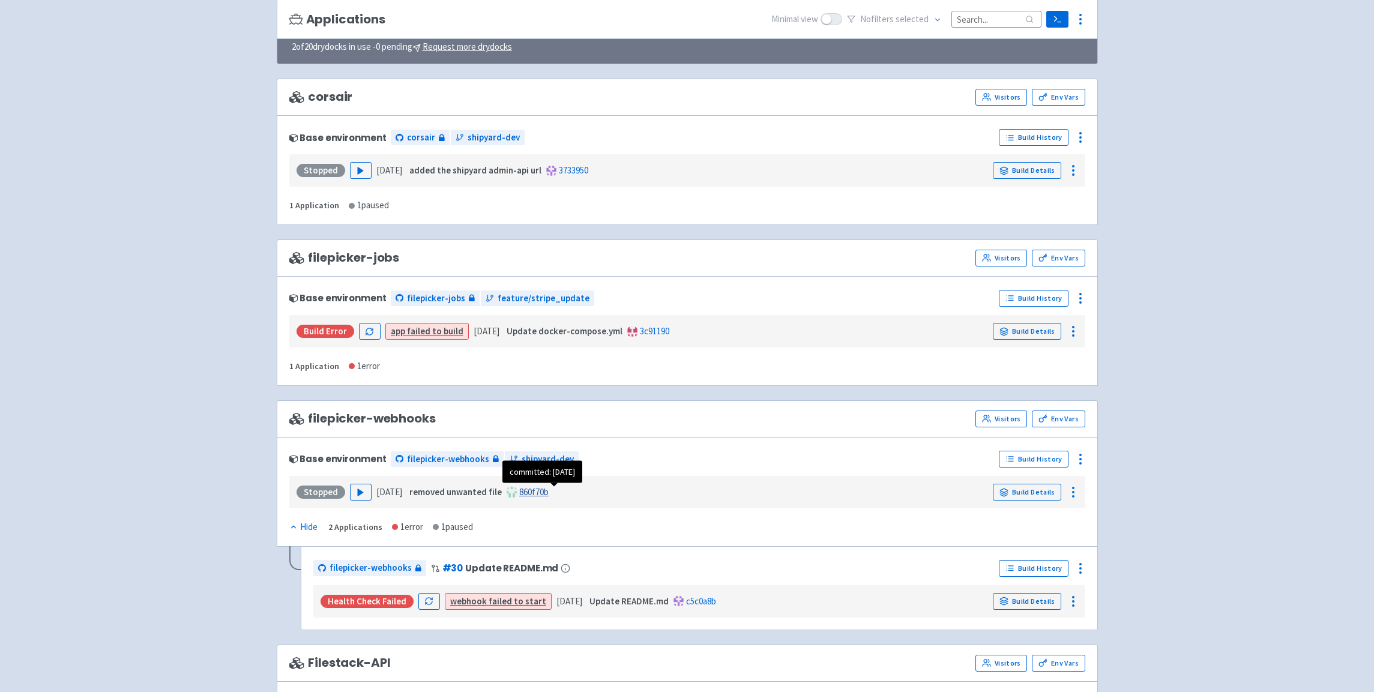
click at [549, 491] on link "860f70b" at bounding box center [533, 491] width 29 height 11
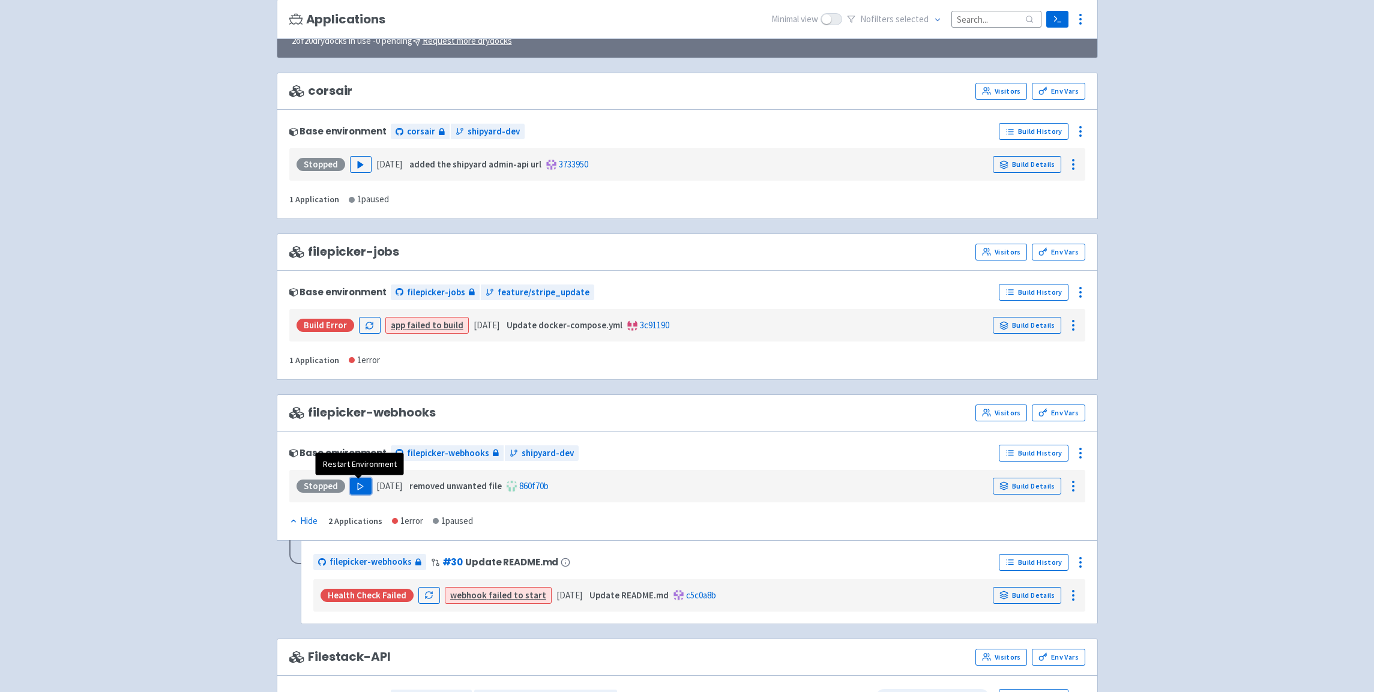
click at [364, 486] on button "Play" at bounding box center [361, 486] width 22 height 17
